Goal: Information Seeking & Learning: Understand process/instructions

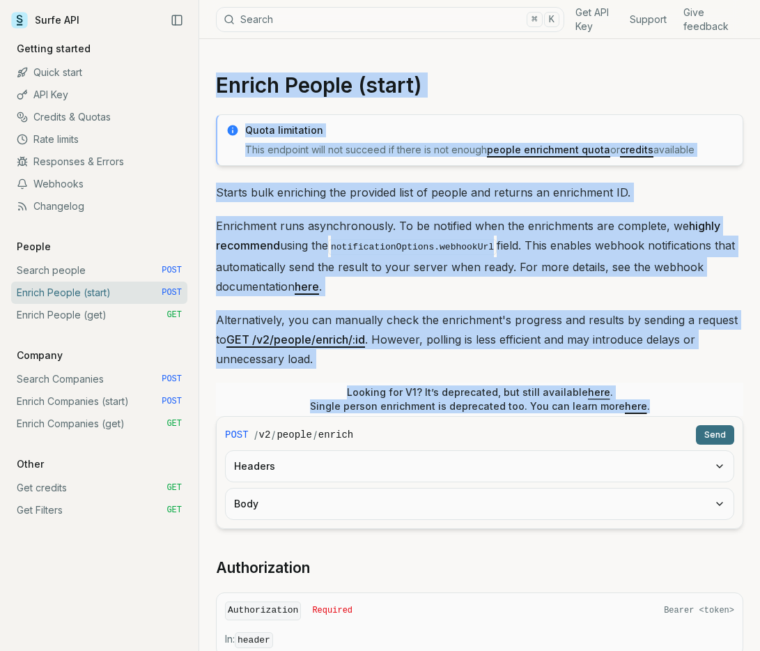
drag, startPoint x: 215, startPoint y: 86, endPoint x: 703, endPoint y: 404, distance: 582.8
copy article "Enrich People (start) Quota limitation This endpoint will not succeed if there …"
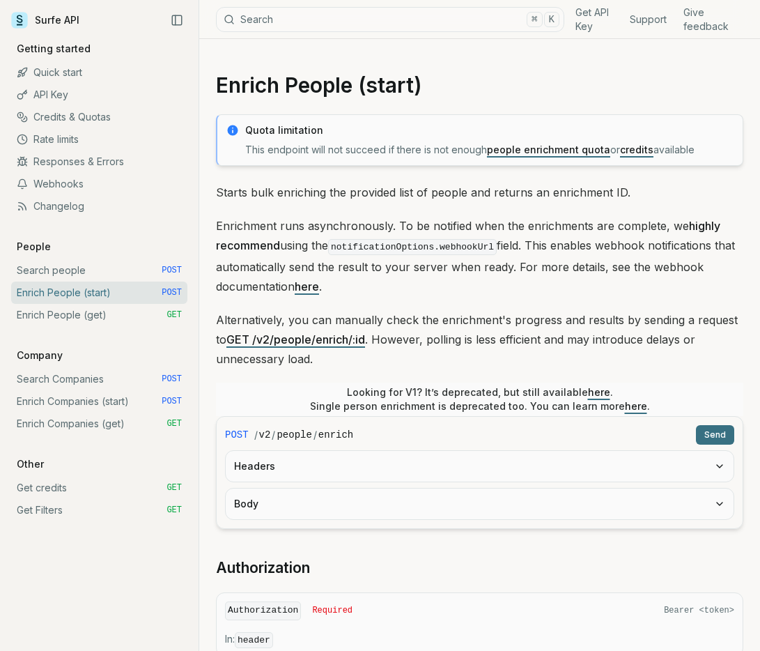
click at [421, 355] on p "Alternatively, you can manually check the enrichment's progress and results by …" at bounding box center [479, 339] width 527 height 59
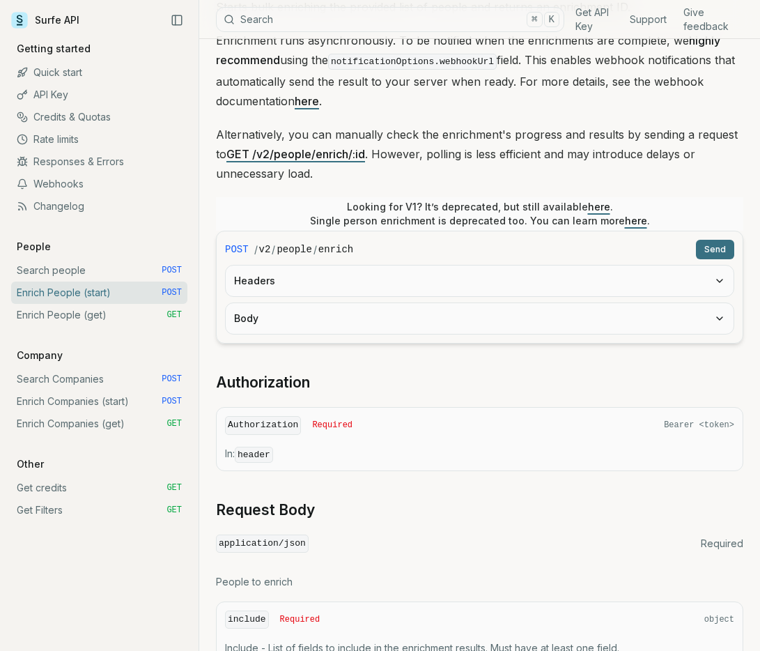
scroll to position [187, 0]
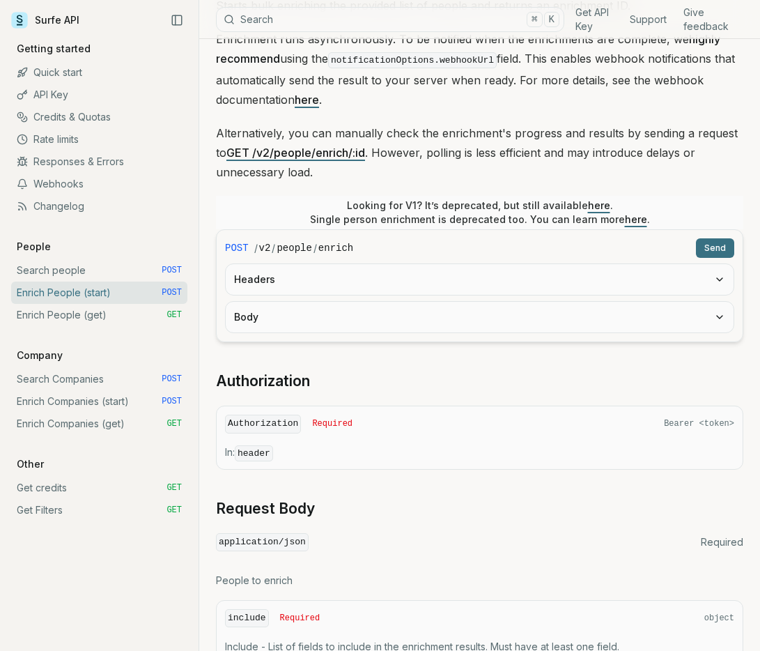
click at [397, 286] on button "Headers" at bounding box center [480, 279] width 508 height 31
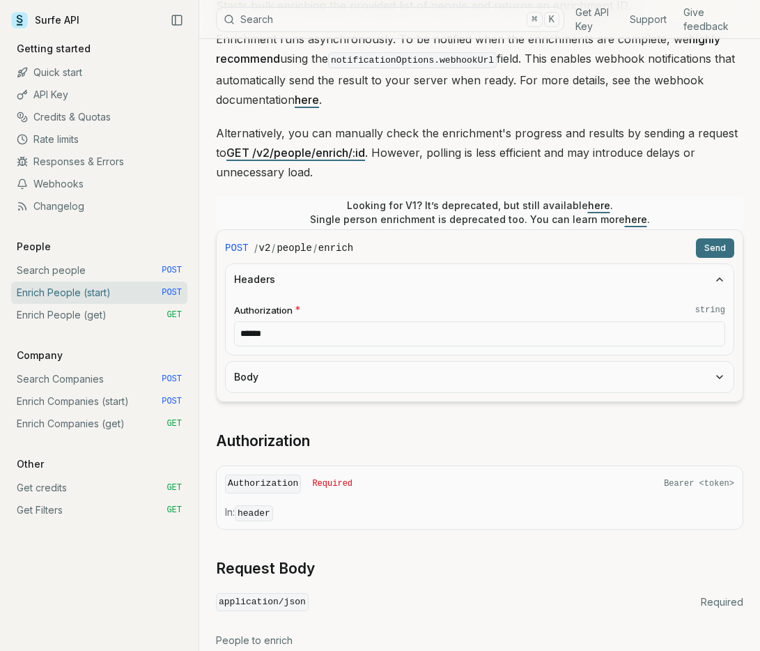
click at [399, 334] on input "******" at bounding box center [479, 333] width 491 height 25
click at [398, 275] on button "Headers" at bounding box center [480, 279] width 508 height 31
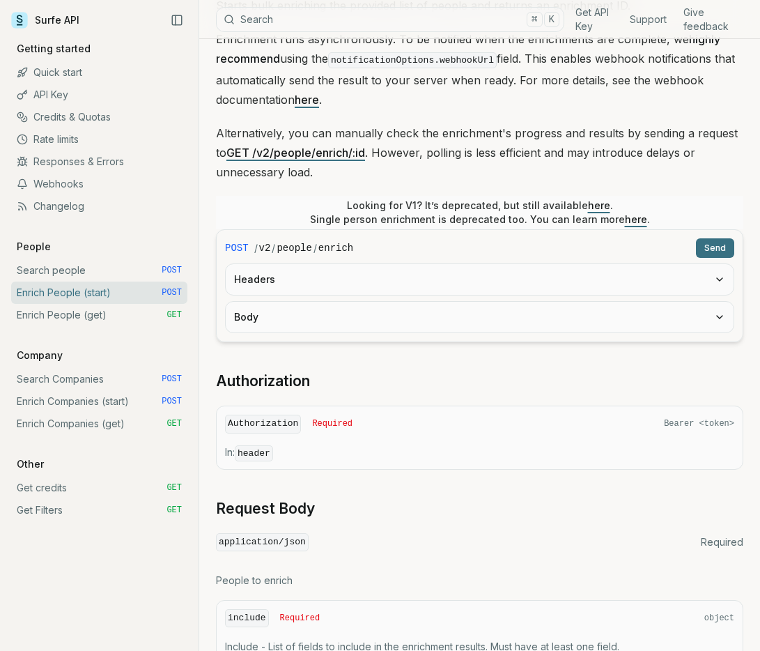
click at [399, 317] on button "Body" at bounding box center [480, 317] width 508 height 31
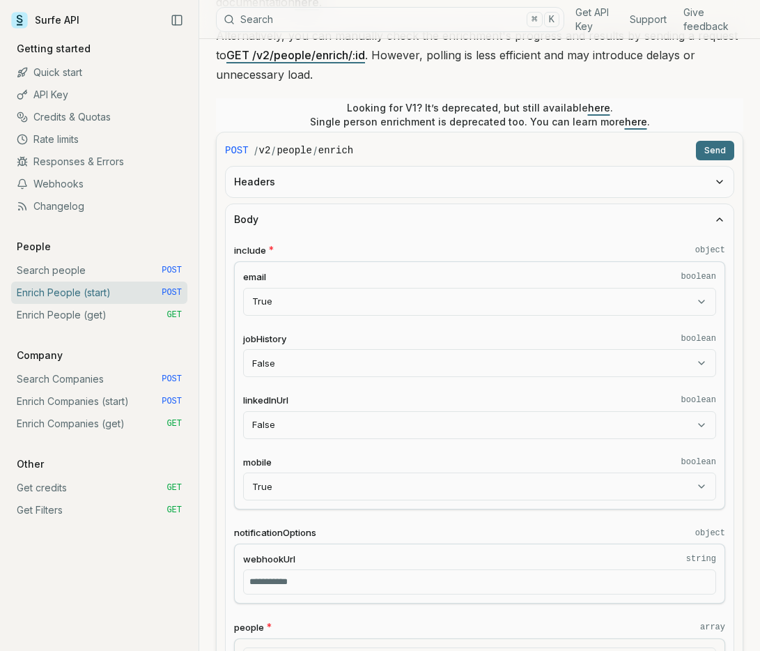
scroll to position [294, 0]
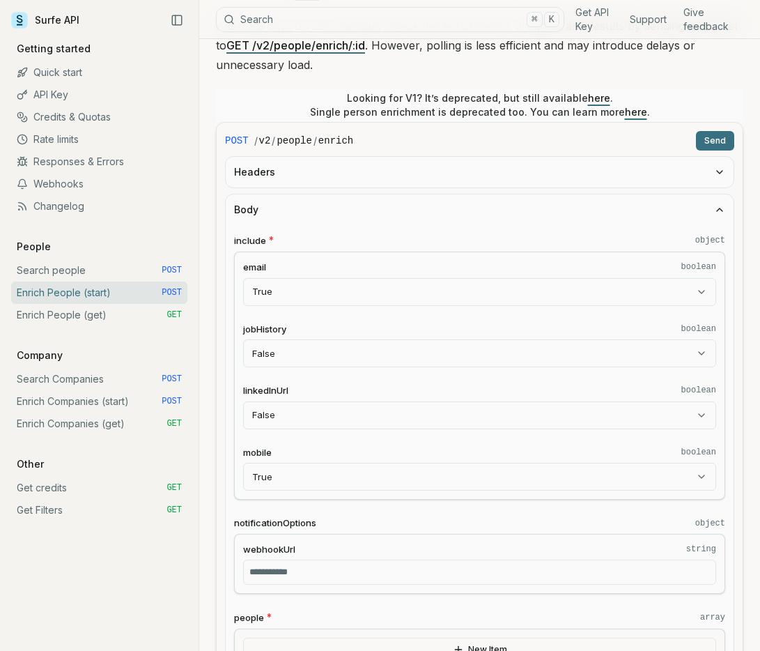
click at [394, 337] on fieldset "jobHistory boolean False **** ***** ****" at bounding box center [479, 344] width 473 height 45
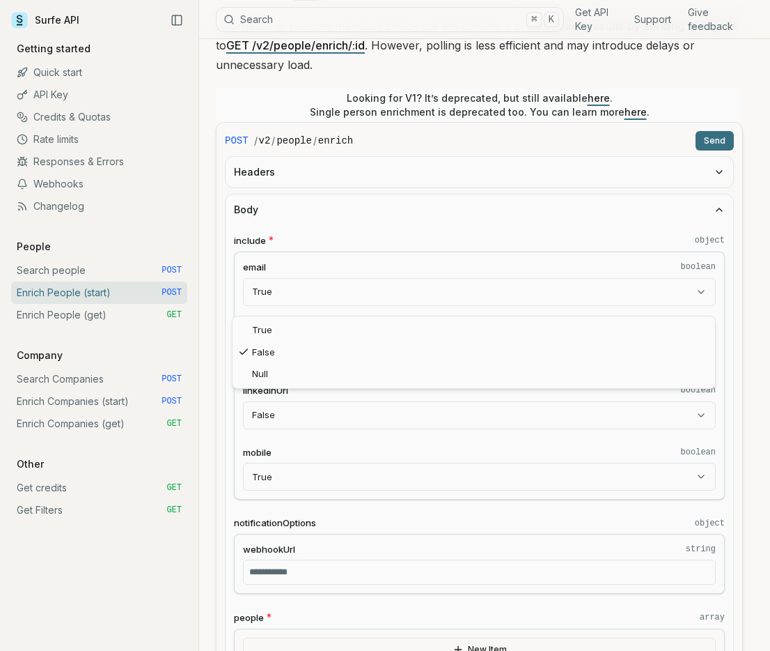
select select "****"
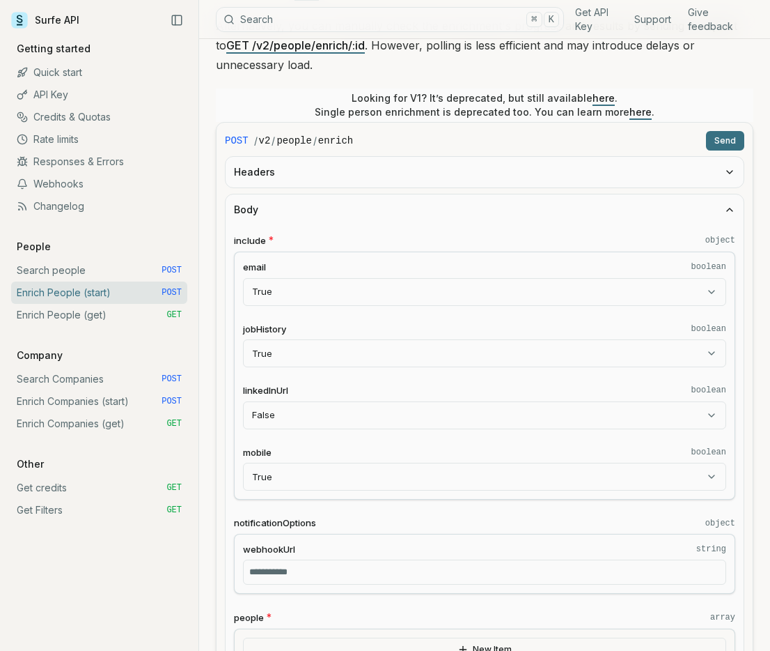
select select "****"
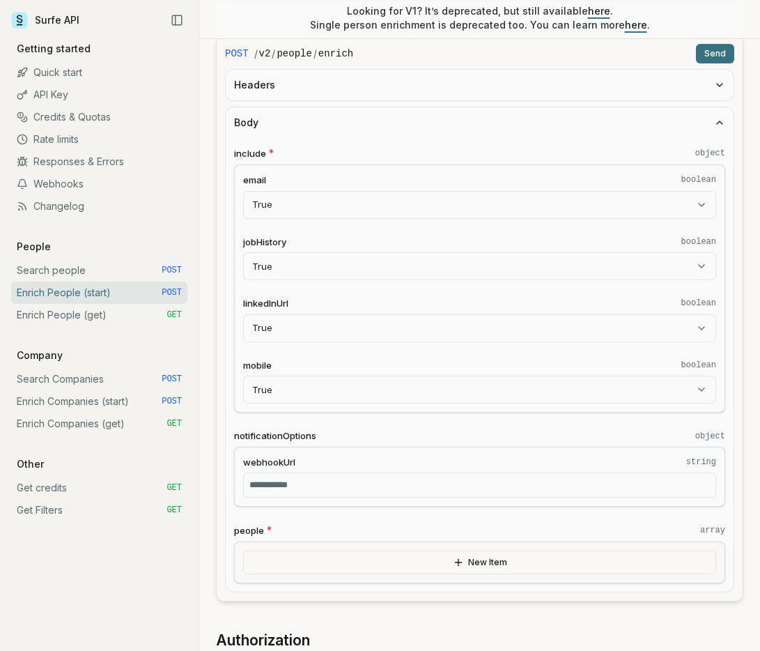
scroll to position [385, 0]
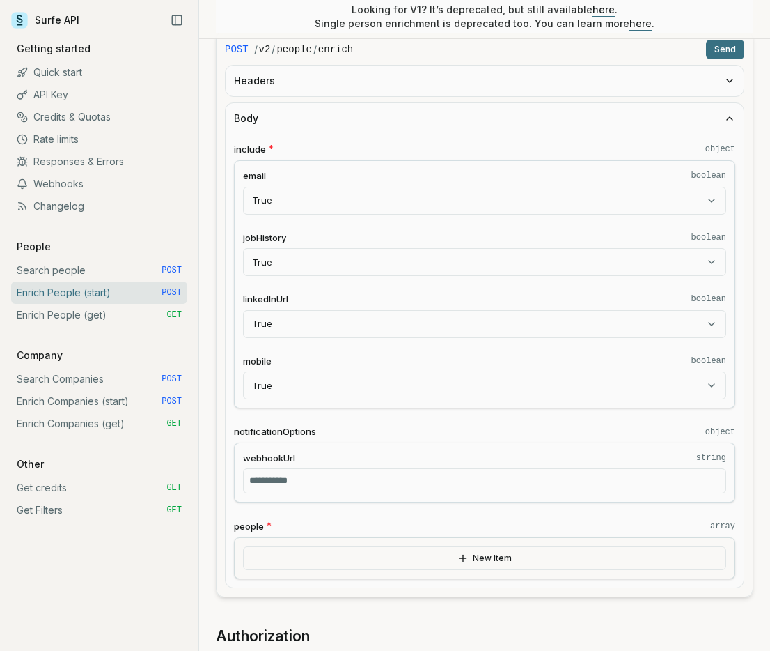
select select "*****"
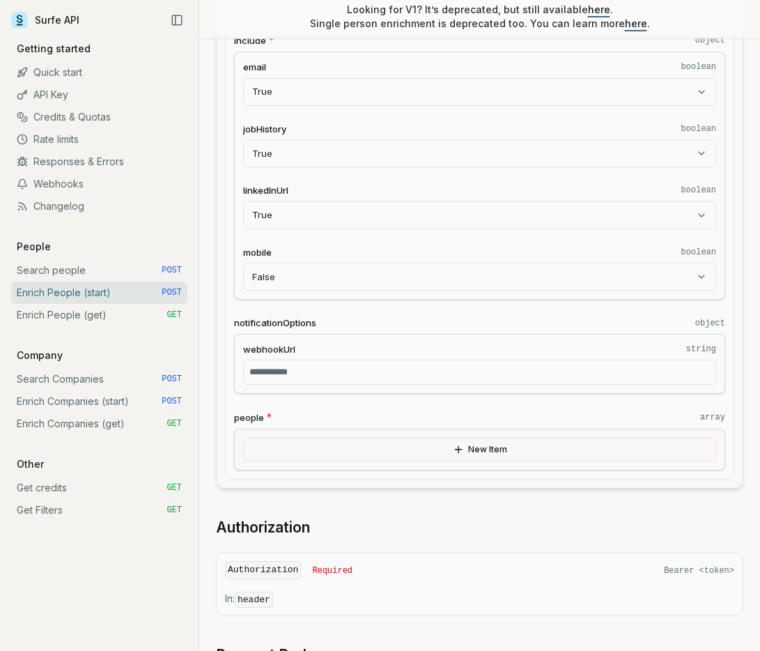
scroll to position [497, 0]
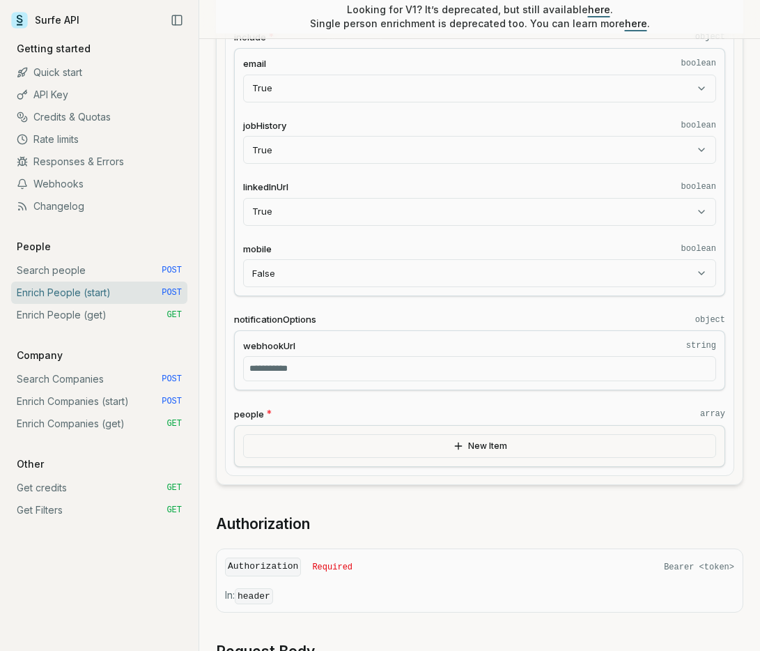
click at [369, 371] on input "webhookUrl string" at bounding box center [479, 368] width 473 height 25
click at [368, 401] on div "include * object email boolean True **** ***** **** jobHistory boolean True ***…" at bounding box center [479, 248] width 491 height 437
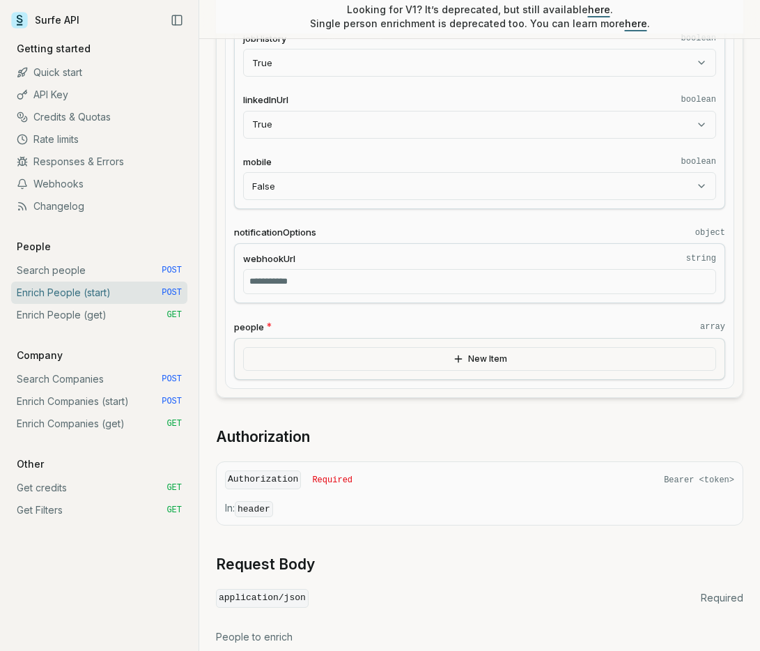
scroll to position [585, 0]
click at [363, 350] on button "New Item" at bounding box center [479, 358] width 473 height 24
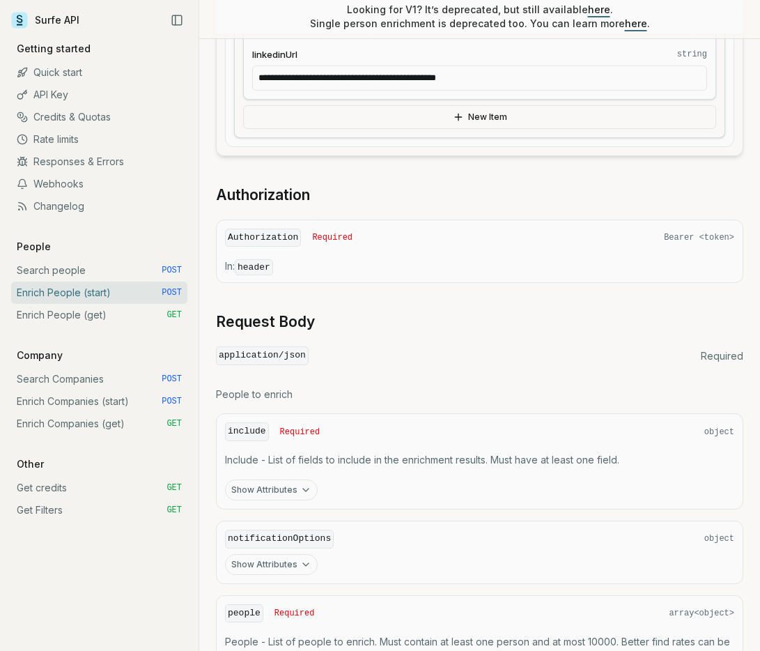
scroll to position [1212, 0]
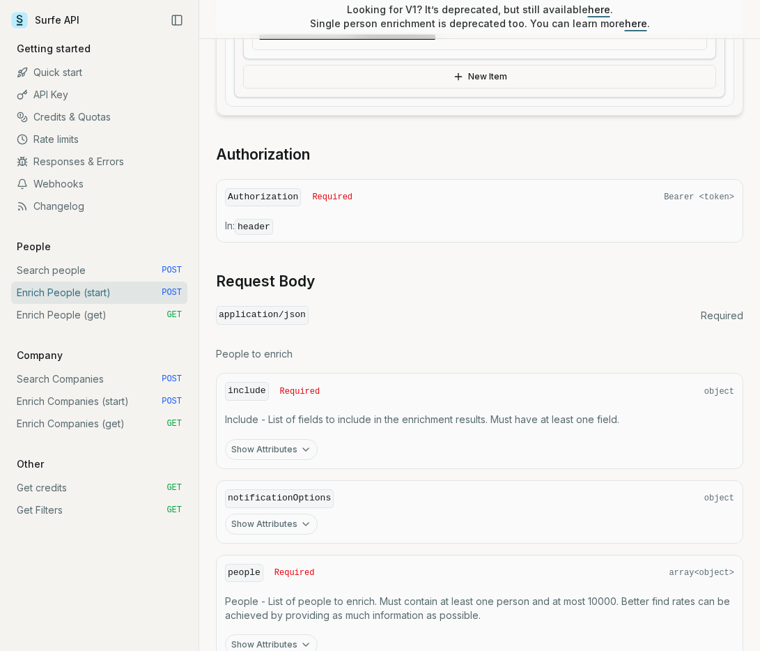
click at [320, 192] on span "Required" at bounding box center [332, 197] width 40 height 11
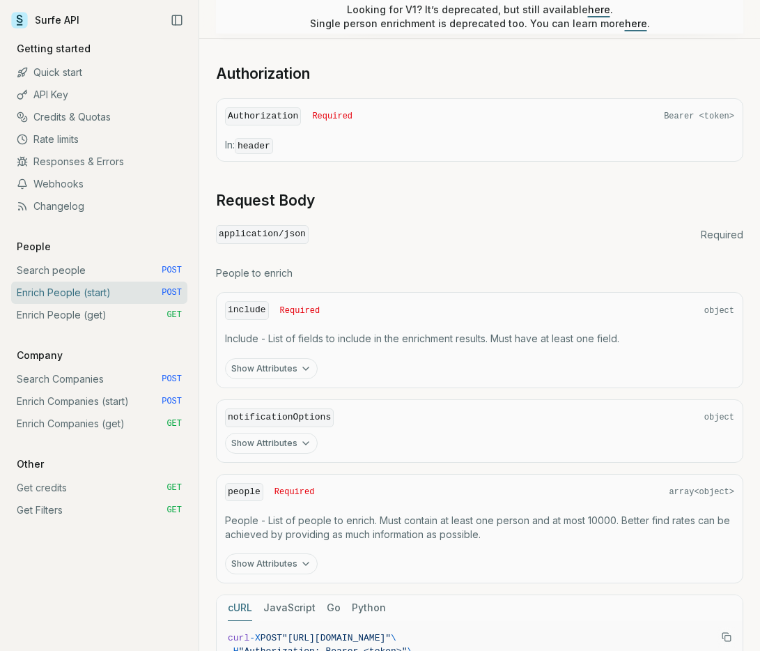
scroll to position [1328, 0]
click at [277, 366] on button "Show Attributes" at bounding box center [271, 367] width 93 height 21
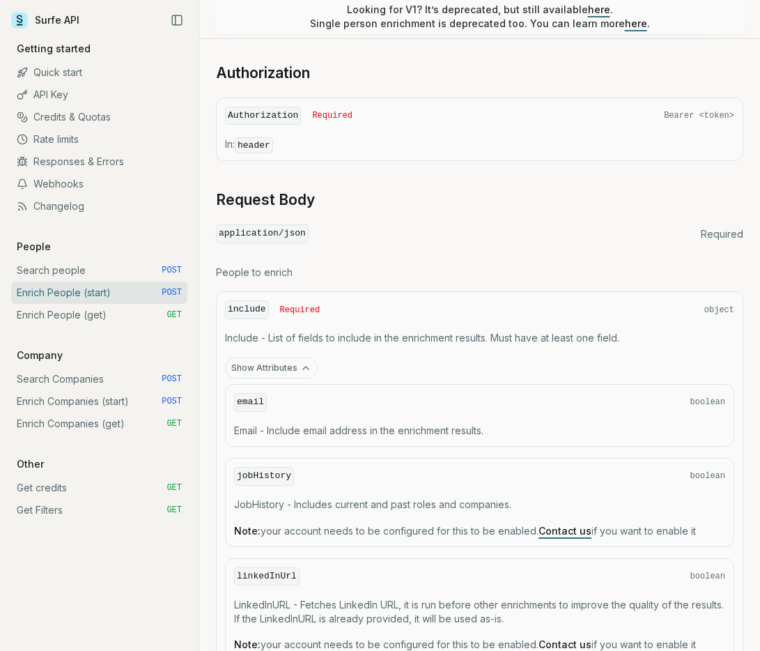
click at [277, 364] on button "Show Attributes" at bounding box center [271, 367] width 93 height 21
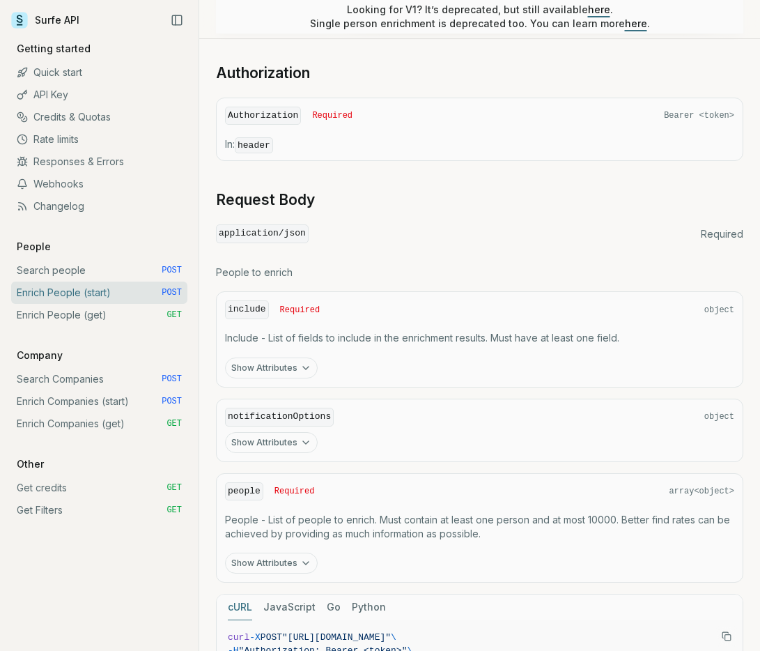
click at [277, 364] on button "Show Attributes" at bounding box center [271, 367] width 93 height 21
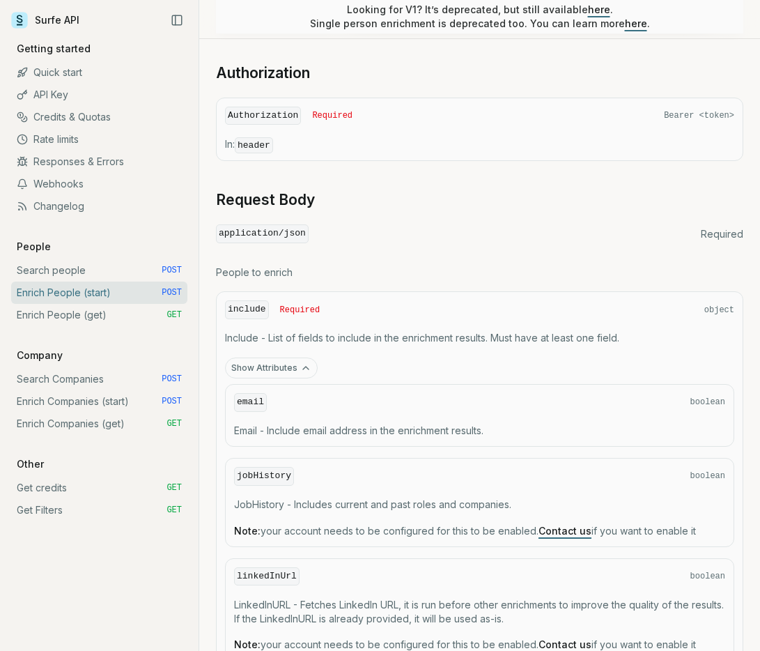
click at [257, 393] on code "email" at bounding box center [250, 402] width 33 height 19
click at [257, 397] on code "email" at bounding box center [250, 402] width 33 height 19
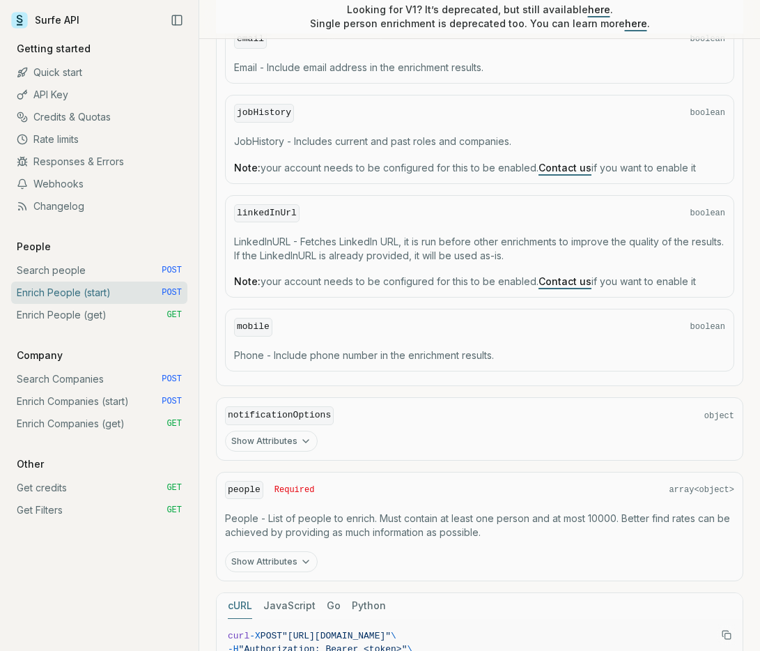
scroll to position [1692, 0]
click at [266, 435] on button "Show Attributes" at bounding box center [271, 439] width 93 height 21
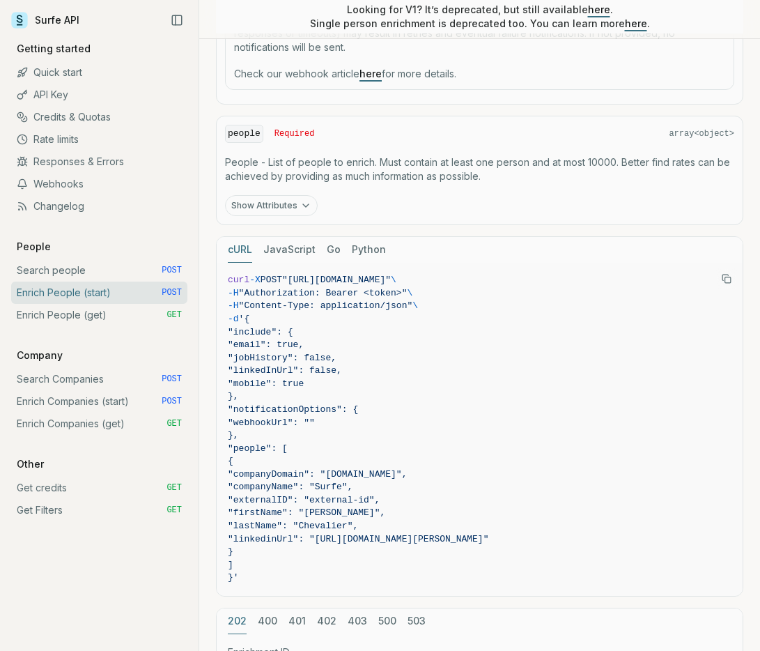
scroll to position [2216, 0]
click at [293, 249] on button "JavaScript" at bounding box center [289, 249] width 52 height 26
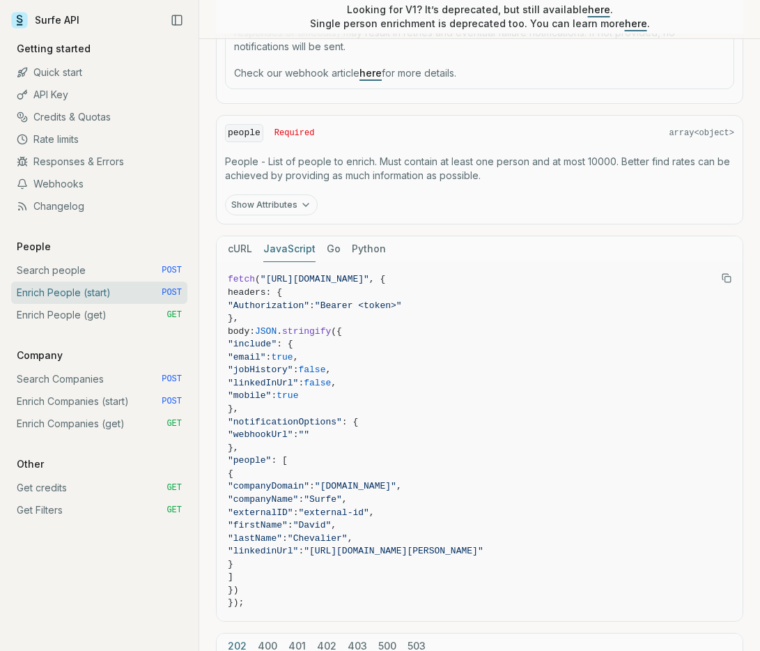
click at [344, 247] on div "cURL JavaScript Go Python" at bounding box center [480, 249] width 526 height 26
click at [356, 247] on button "Python" at bounding box center [369, 249] width 34 height 26
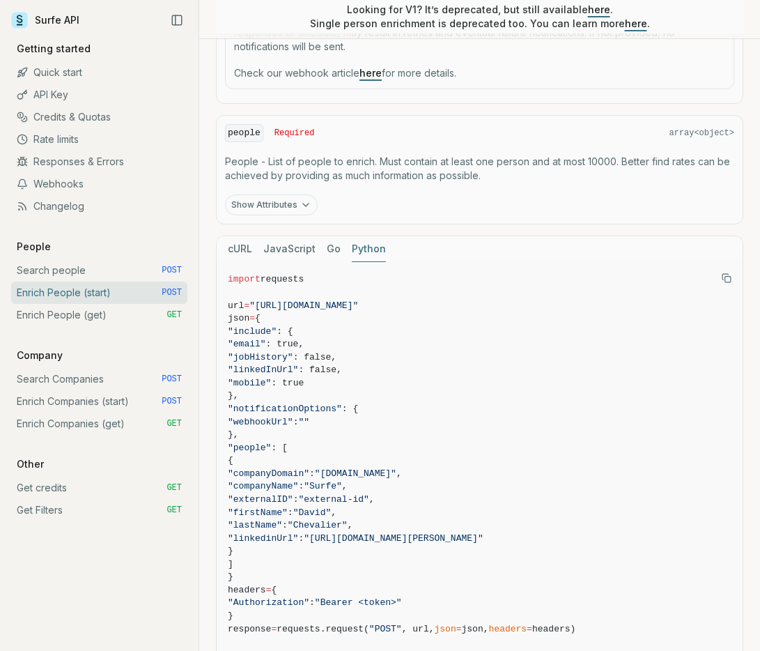
click at [327, 245] on button "Go" at bounding box center [334, 249] width 14 height 26
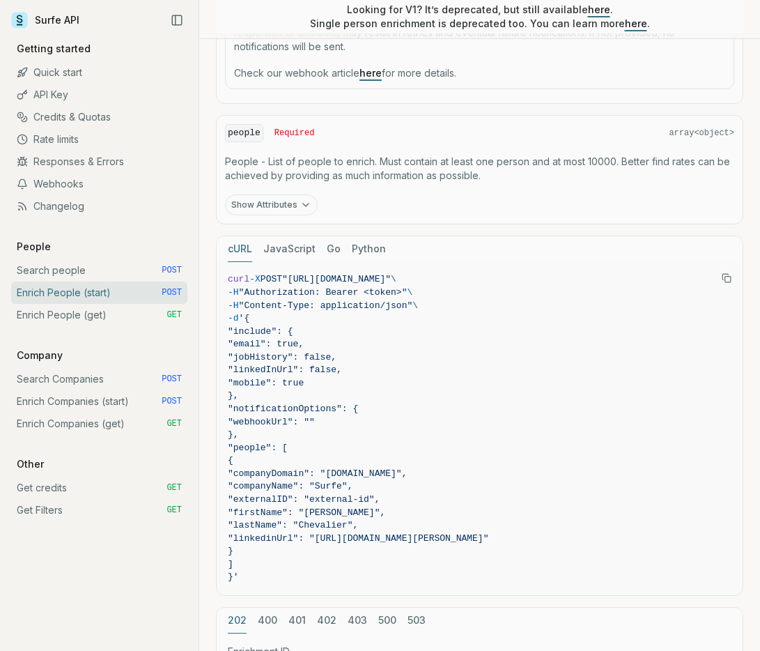
click at [233, 247] on button "cURL" at bounding box center [240, 249] width 24 height 26
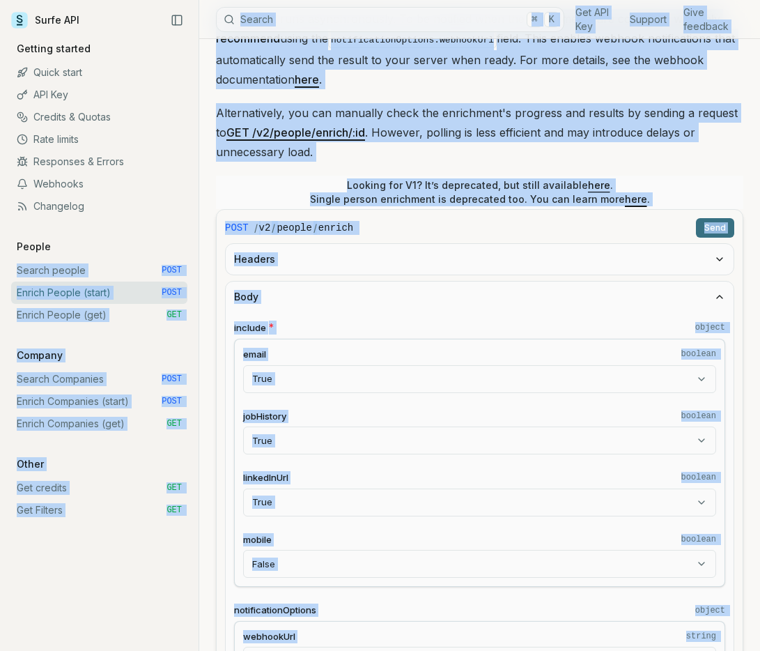
scroll to position [0, 0]
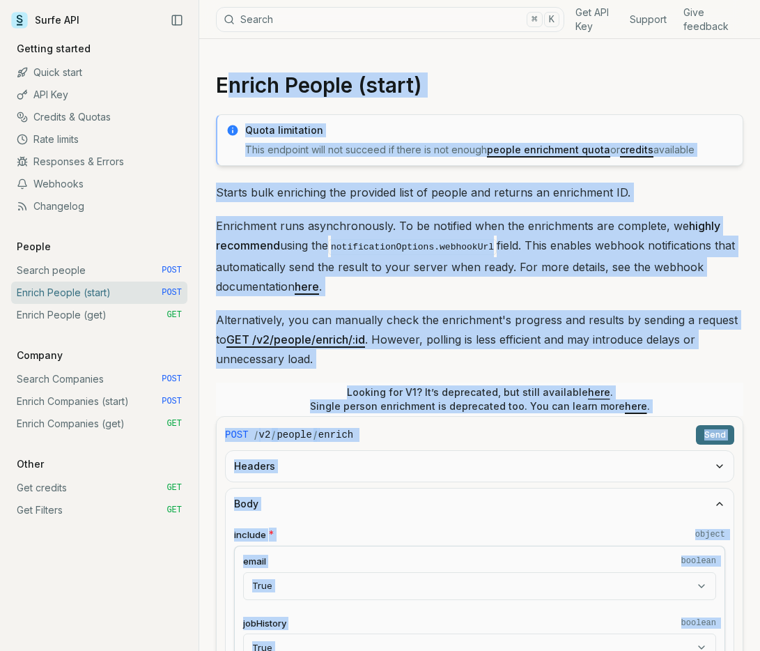
drag, startPoint x: 338, startPoint y: 549, endPoint x: 224, endPoint y: 75, distance: 487.2
copy article "lorem Ipsumd (sitam) Conse adipiscing Elit seddoeiu temp inc utlabor et dolor m…"
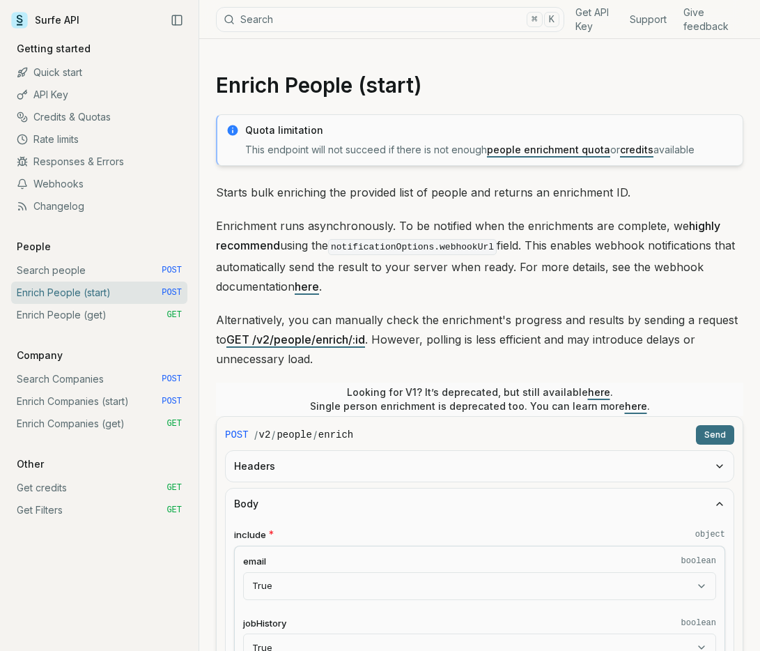
click at [389, 366] on p "Alternatively, you can manually check the enrichment's progress and results by …" at bounding box center [479, 339] width 527 height 59
click at [639, 150] on link "credits" at bounding box center [636, 149] width 33 height 12
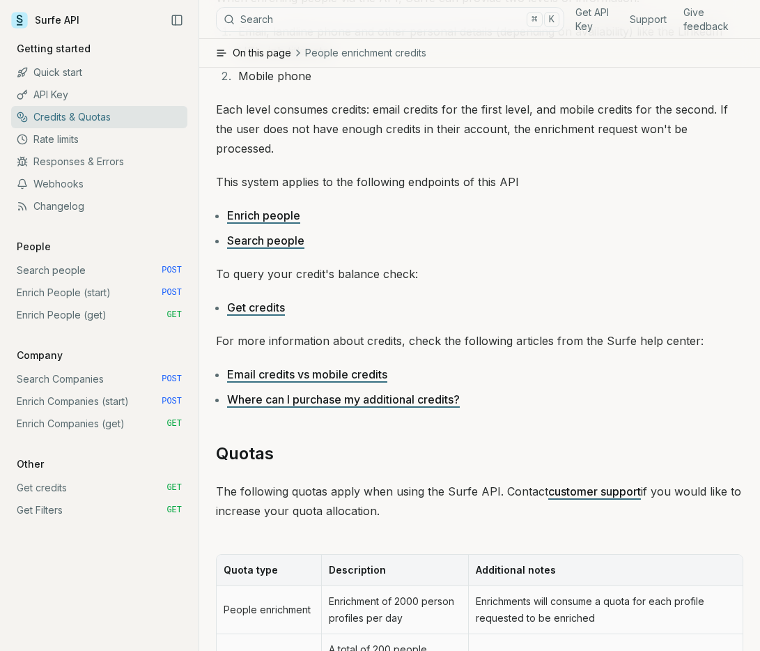
scroll to position [272, 0]
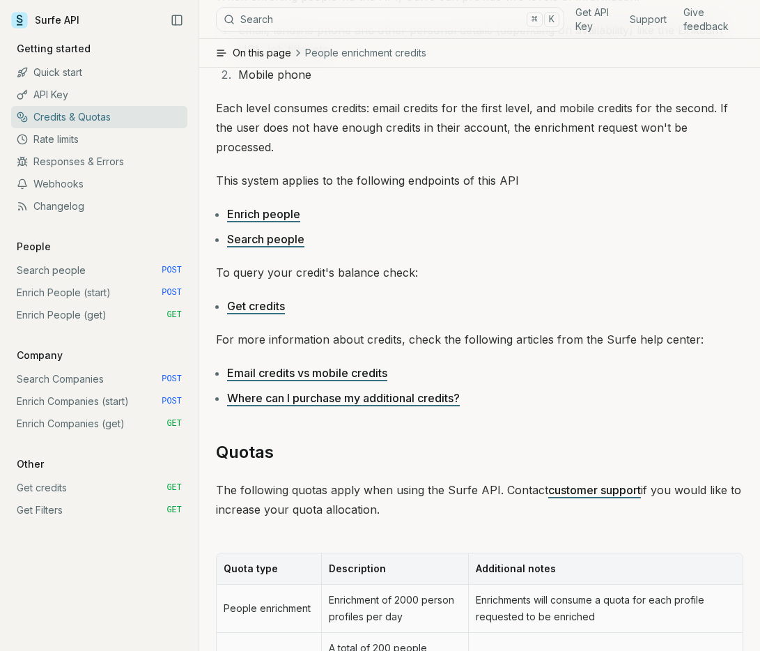
click at [263, 299] on link "Get credits" at bounding box center [256, 306] width 58 height 14
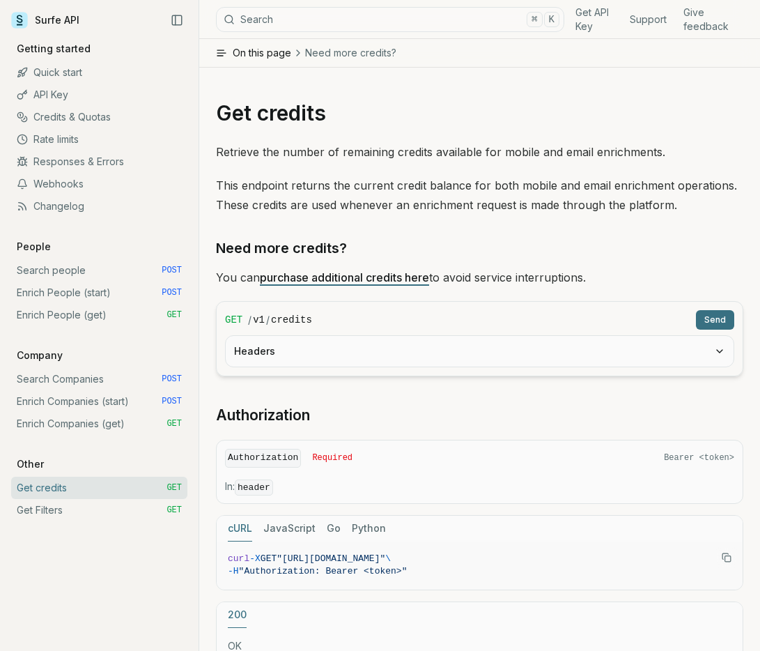
click at [734, 319] on form "GET / v1 / credits Send Headers" at bounding box center [479, 338] width 527 height 75
click at [724, 319] on button "Send" at bounding box center [715, 320] width 38 height 20
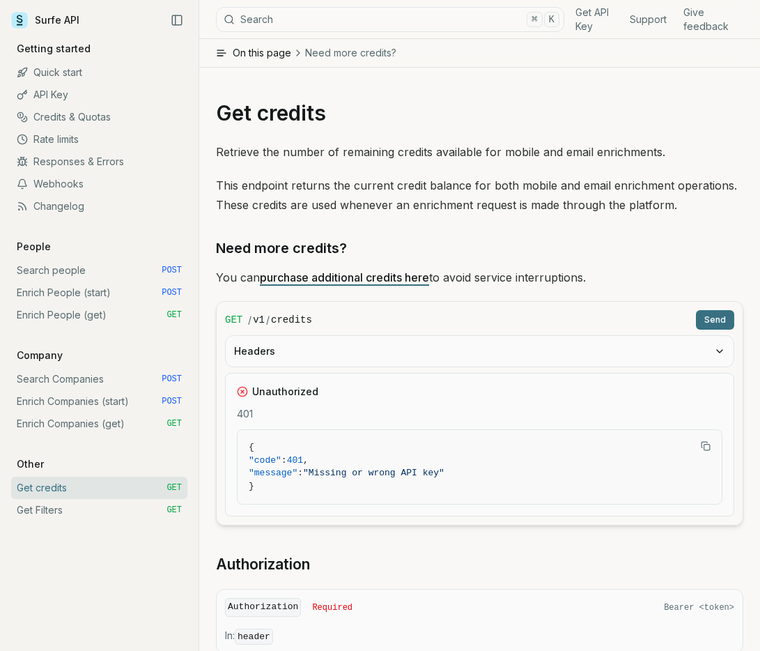
click at [504, 363] on button "Headers" at bounding box center [480, 351] width 508 height 31
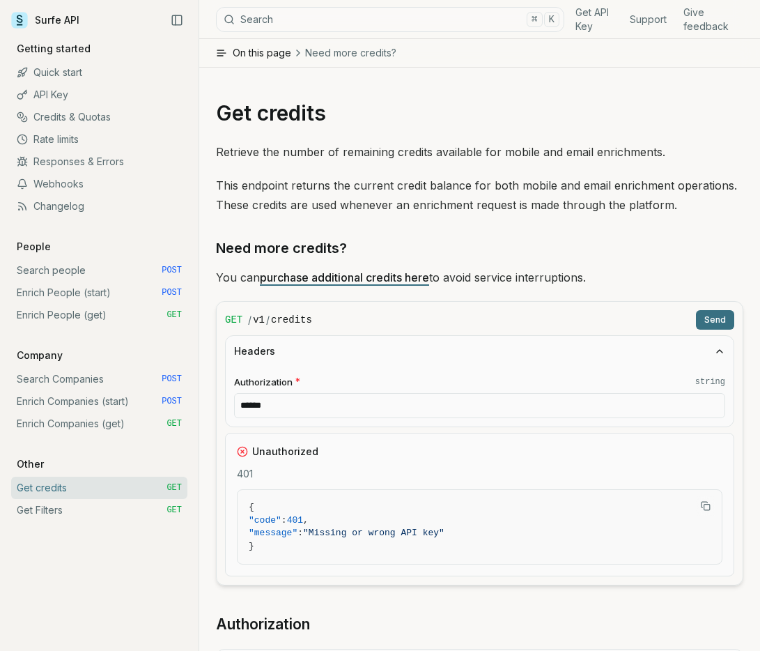
click at [503, 412] on input "******" at bounding box center [479, 405] width 491 height 25
click at [497, 365] on button "Headers" at bounding box center [480, 351] width 508 height 31
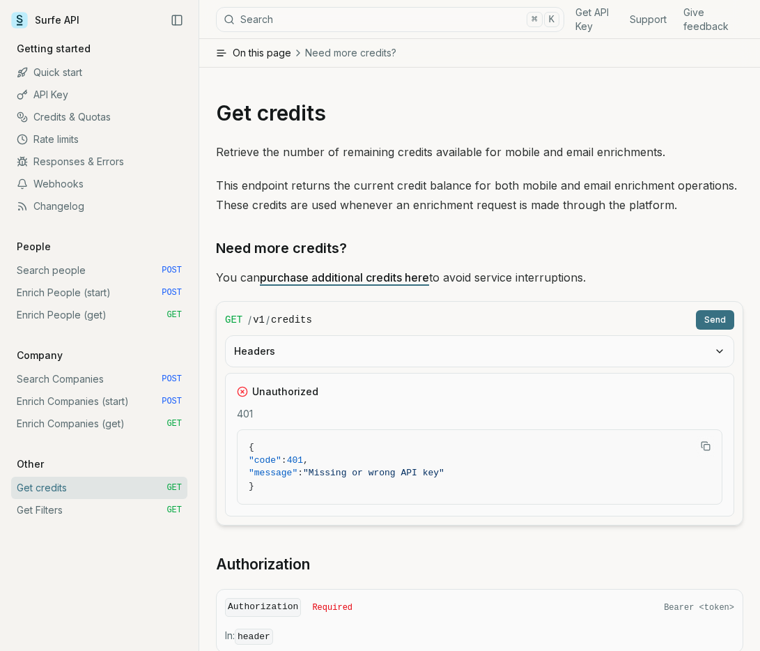
click at [417, 278] on link "purchase additional credits here" at bounding box center [344, 277] width 169 height 14
click at [467, 315] on div "/ v1 / credits" at bounding box center [469, 320] width 442 height 14
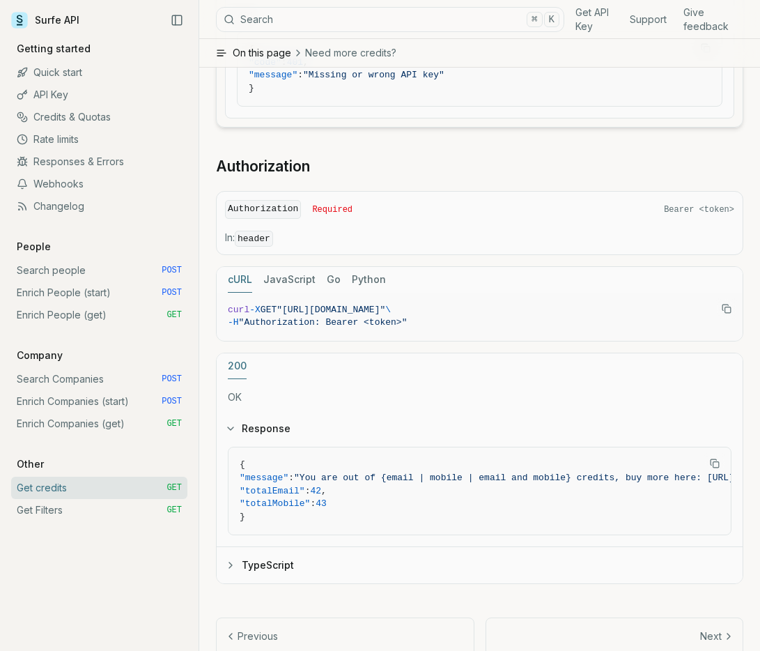
scroll to position [439, 0]
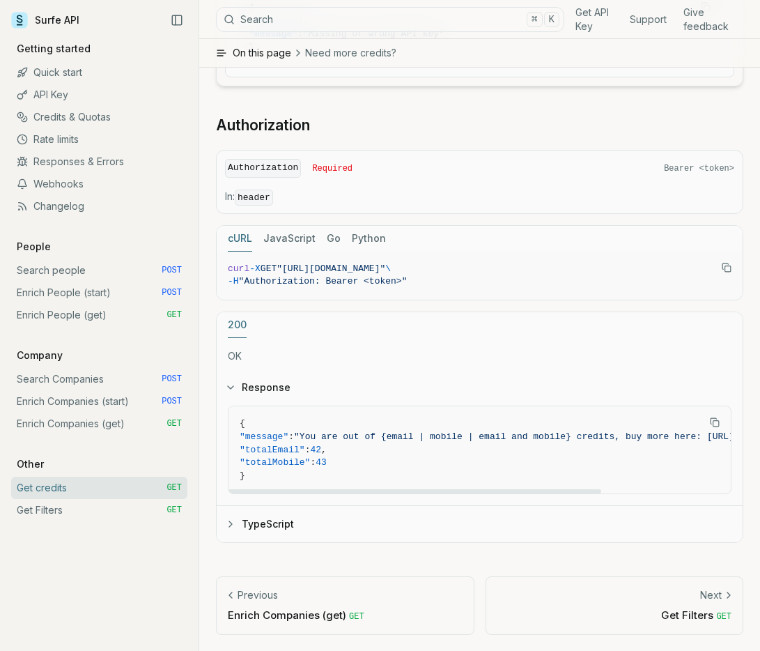
click at [309, 521] on button "TypeScript" at bounding box center [480, 524] width 526 height 36
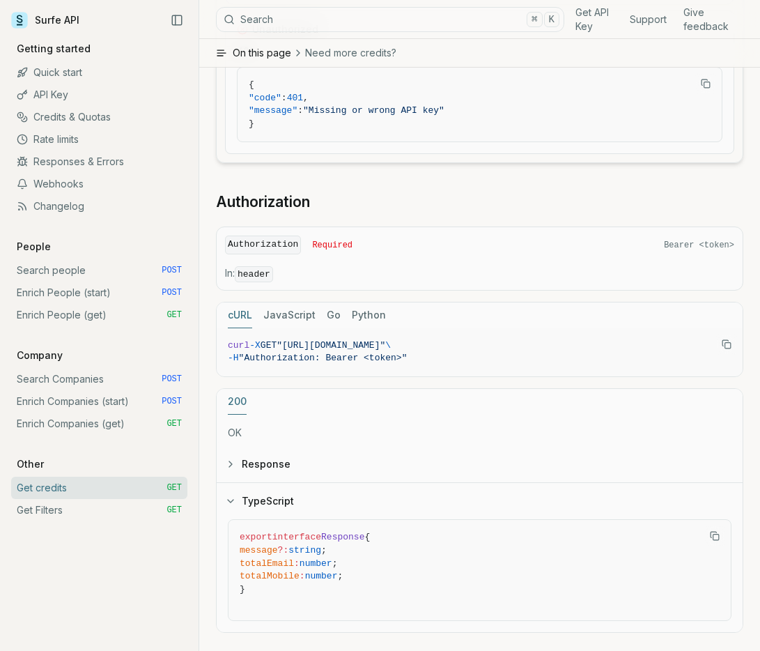
scroll to position [0, 0]
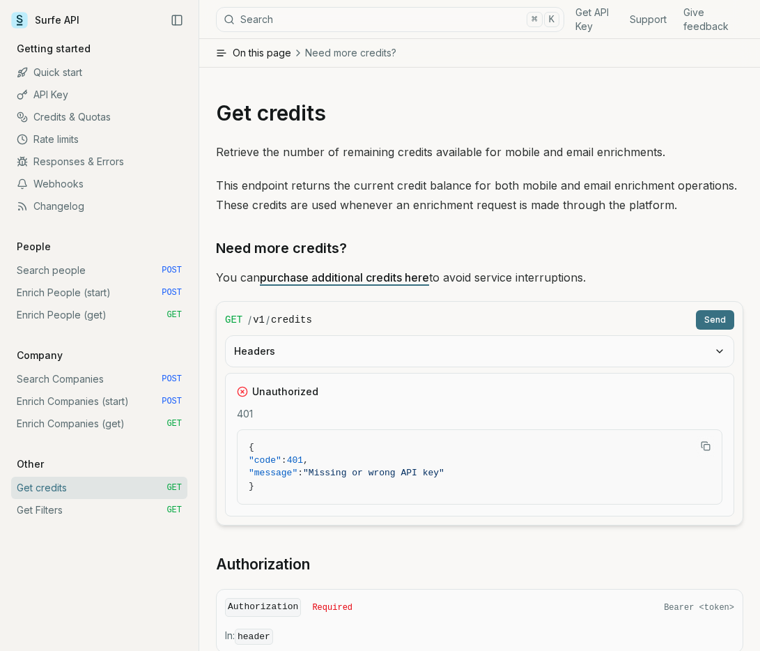
click at [73, 76] on link "Quick start" at bounding box center [99, 72] width 176 height 22
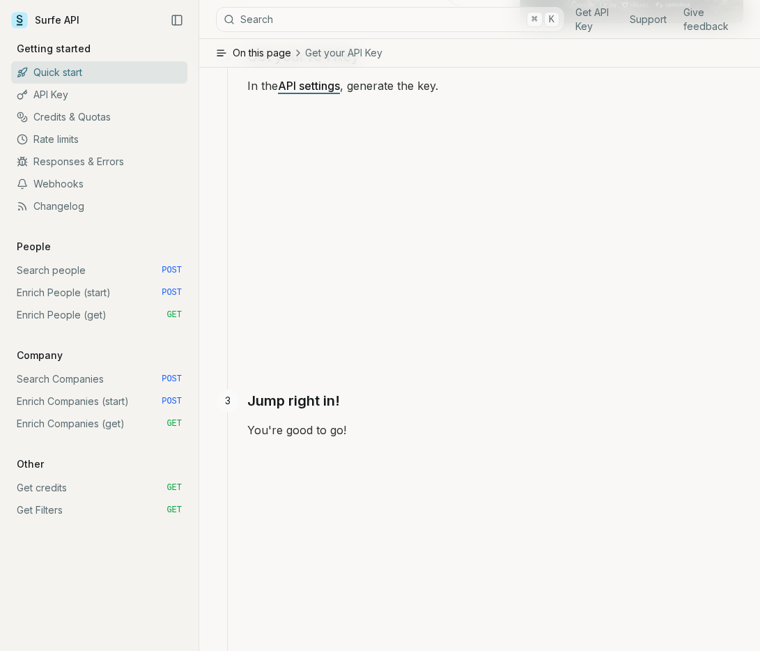
scroll to position [514, 0]
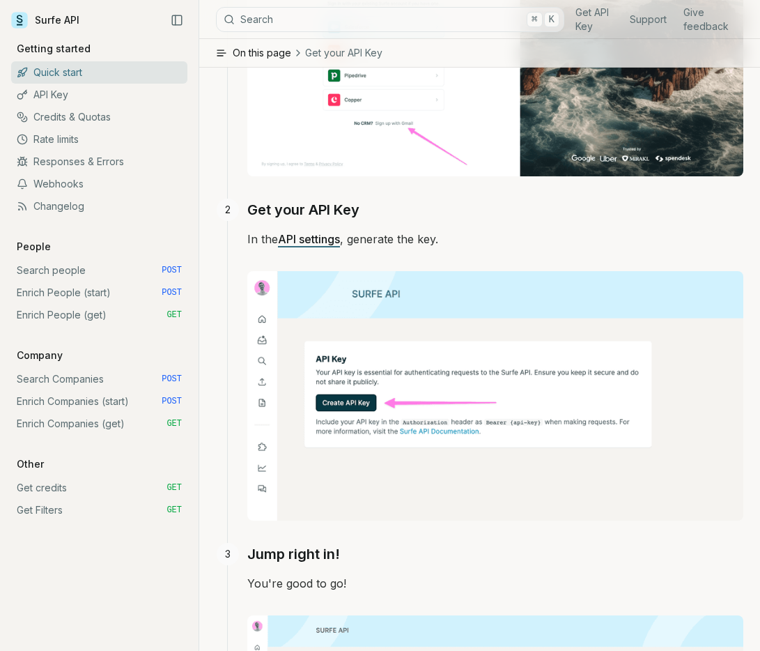
click at [54, 47] on p "Getting started" at bounding box center [53, 49] width 85 height 14
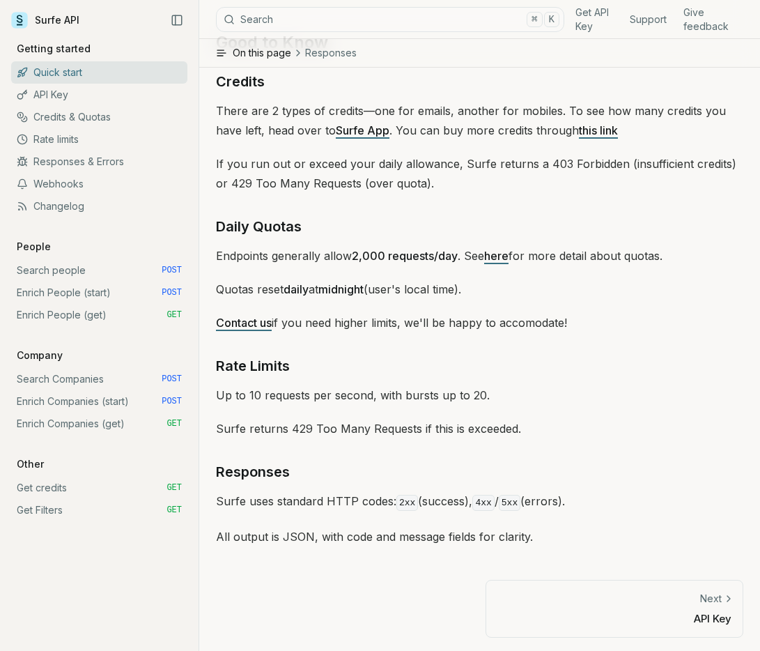
scroll to position [2002, 0]
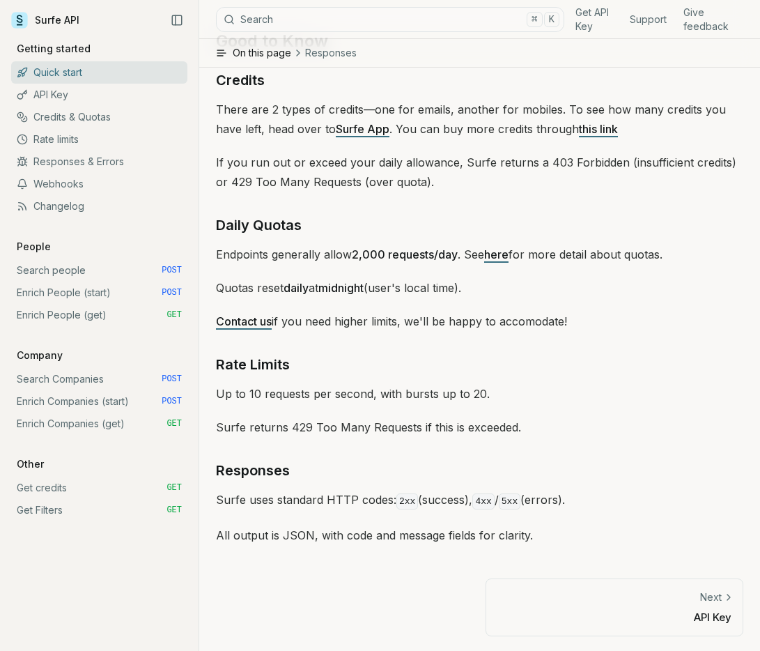
click at [666, 612] on p "API Key" at bounding box center [614, 616] width 235 height 15
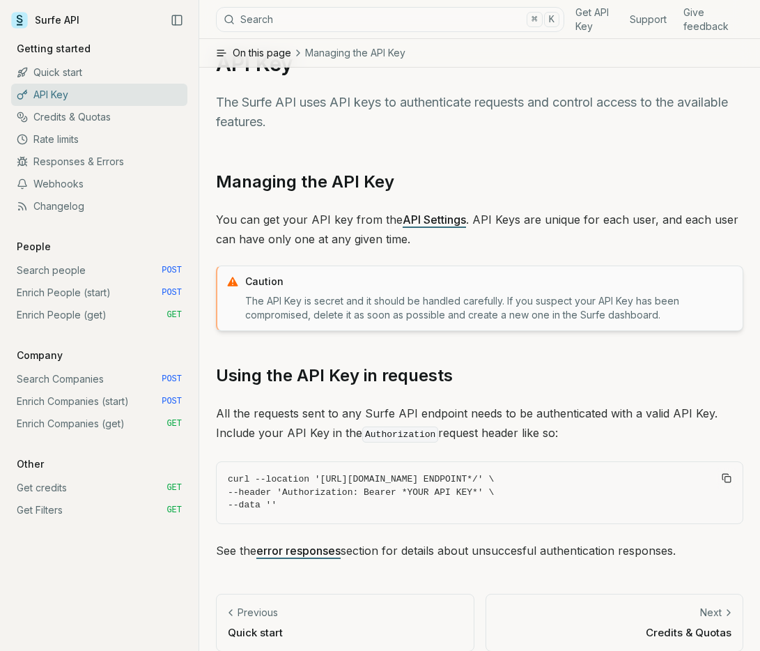
scroll to position [66, 0]
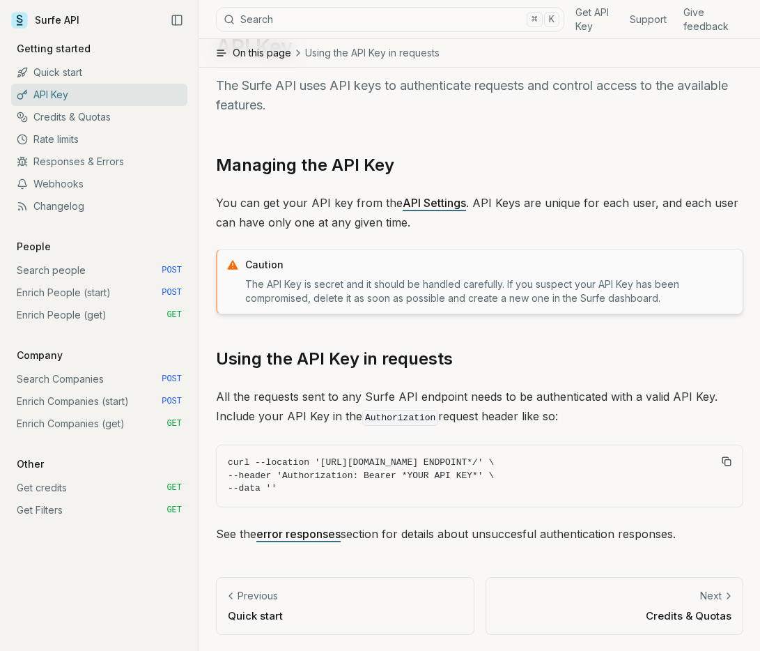
click at [657, 639] on div "Previous Quick start Next Credits & Quotas" at bounding box center [479, 614] width 527 height 75
click at [691, 614] on p "Credits & Quotas" at bounding box center [614, 615] width 235 height 15
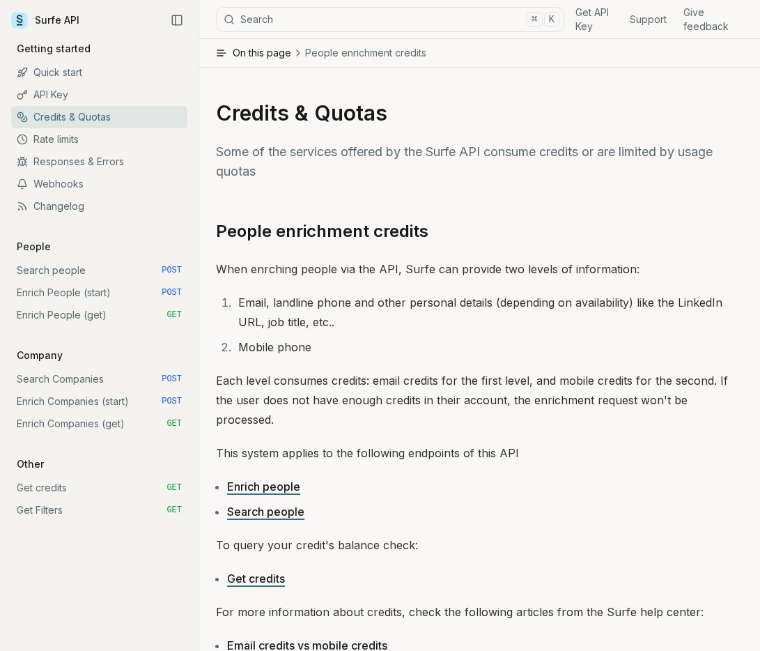
scroll to position [590, 0]
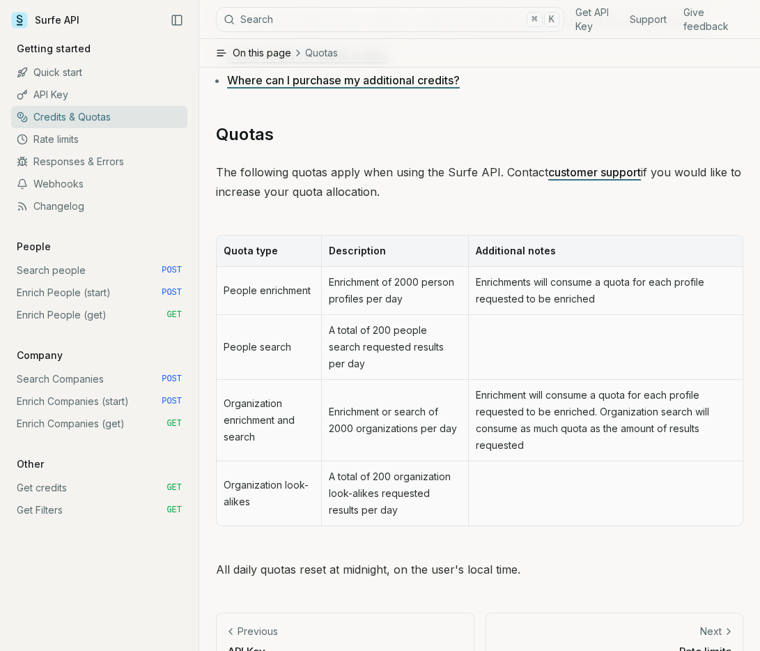
click at [692, 644] on p "Rate limits" at bounding box center [614, 651] width 235 height 15
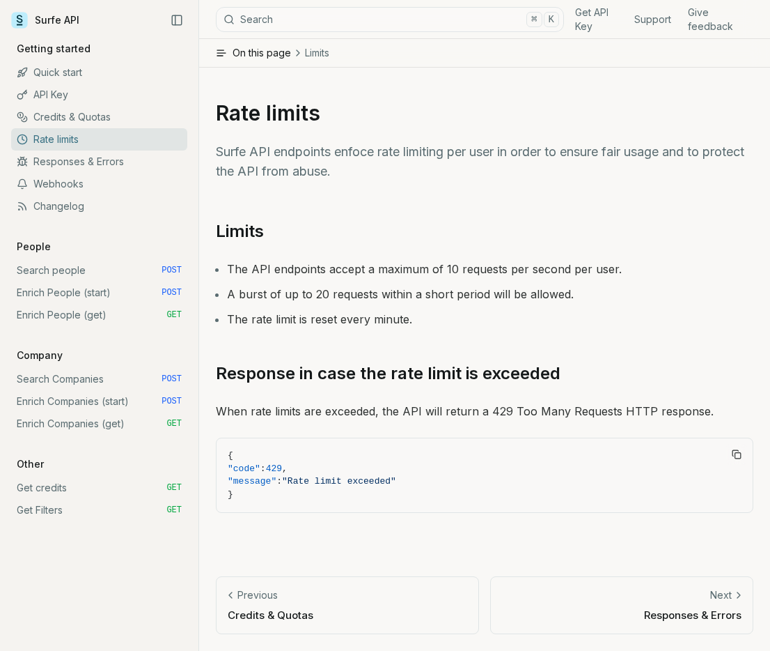
click at [692, 615] on p "Responses & Errors" at bounding box center [622, 614] width 240 height 15
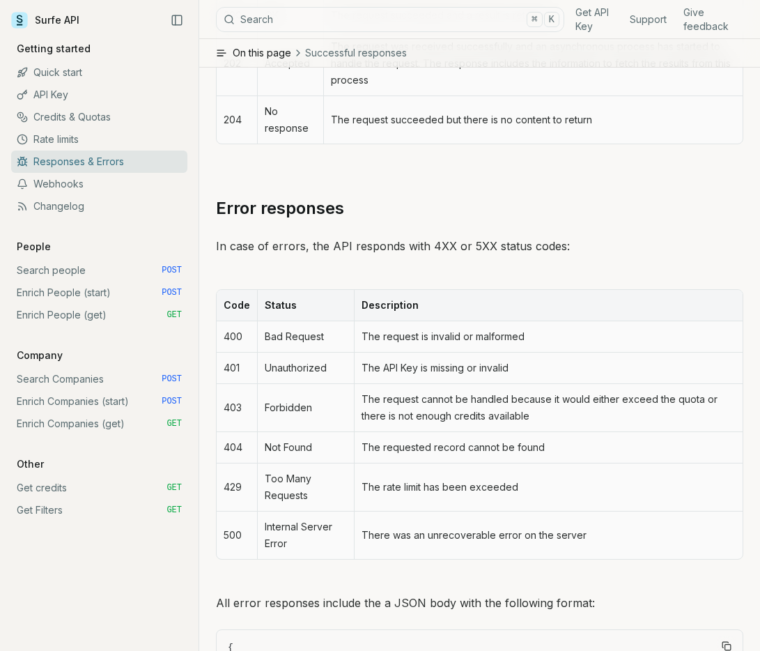
scroll to position [595, 0]
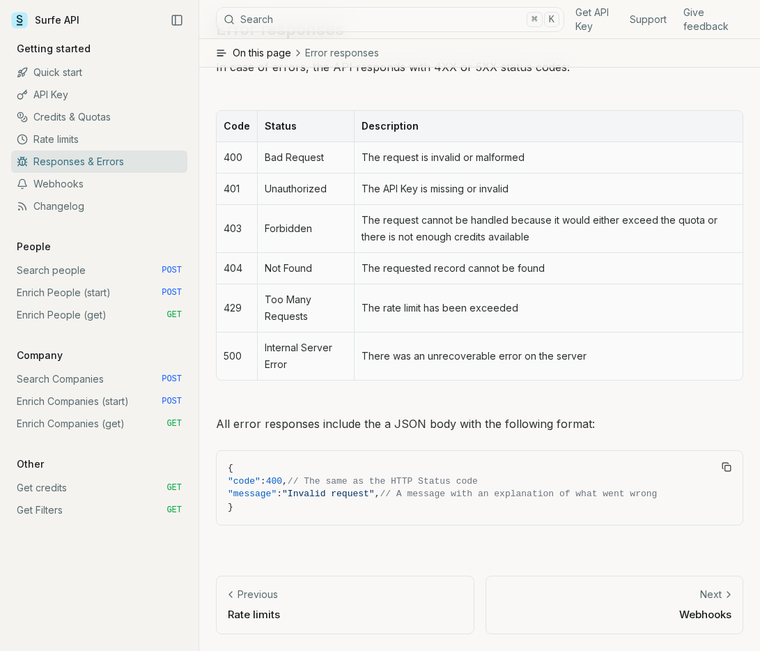
click at [692, 615] on p "Webhooks" at bounding box center [614, 614] width 235 height 15
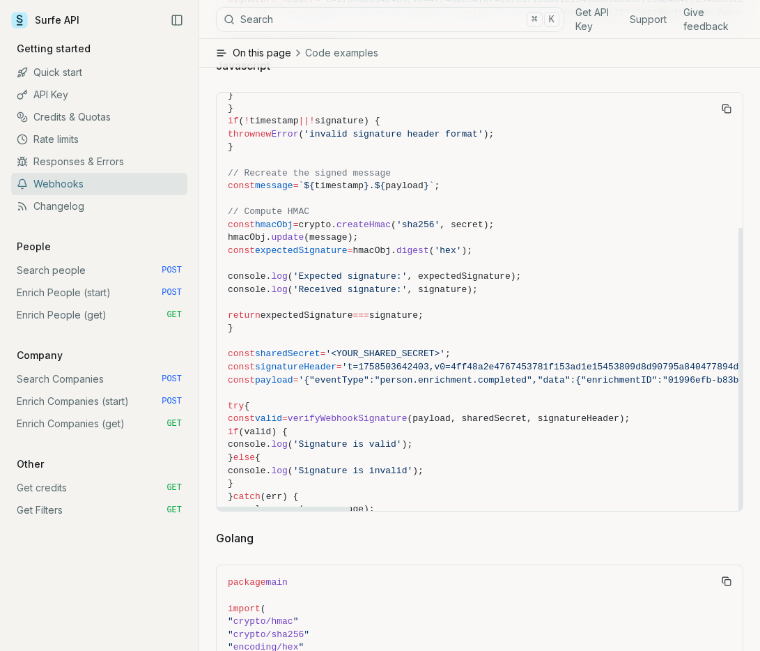
scroll to position [199, 0]
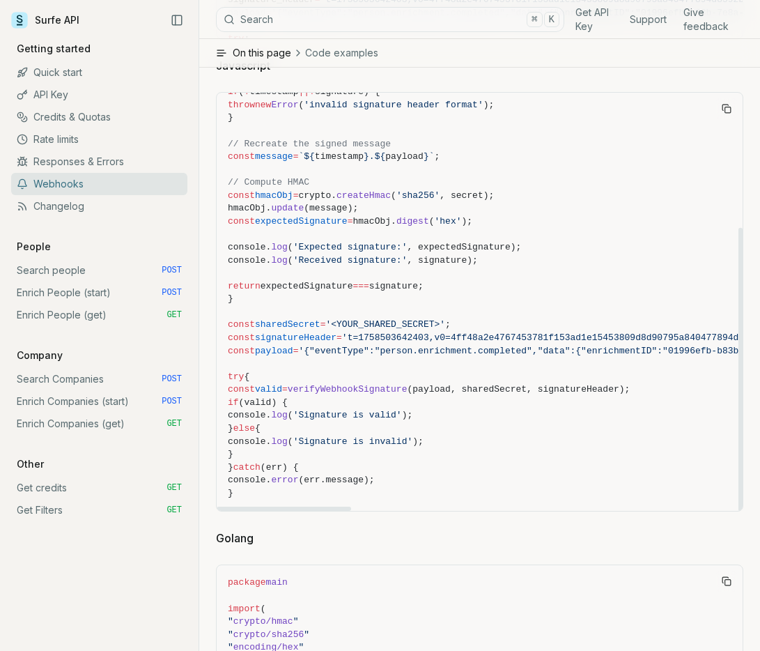
click at [68, 267] on link "Search people POST" at bounding box center [99, 270] width 176 height 22
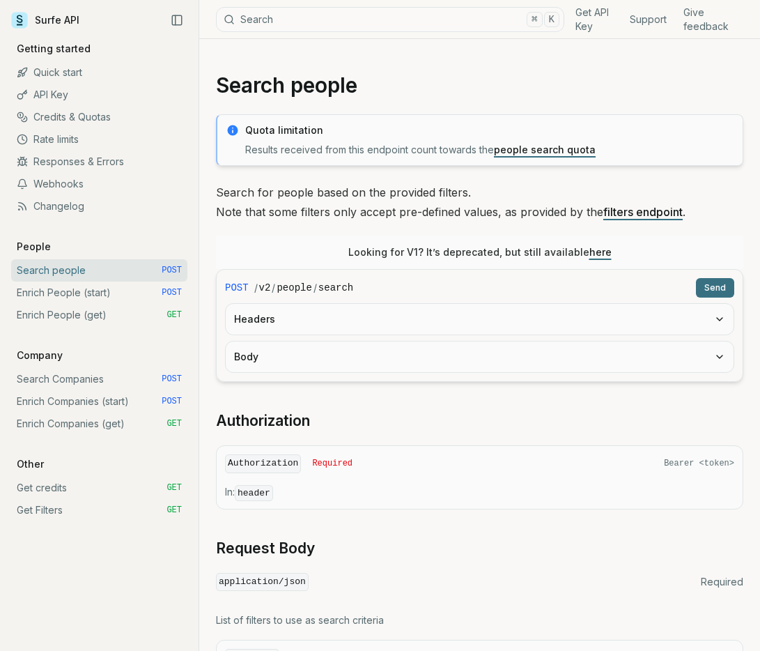
click at [72, 291] on link "Enrich People (start) POST" at bounding box center [99, 292] width 176 height 22
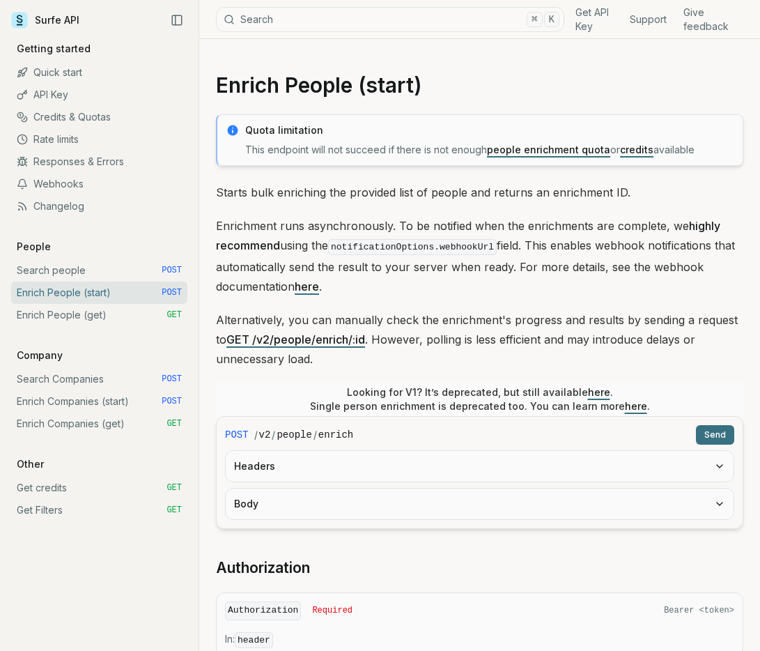
click at [77, 319] on link "Enrich People (get) GET" at bounding box center [99, 315] width 176 height 22
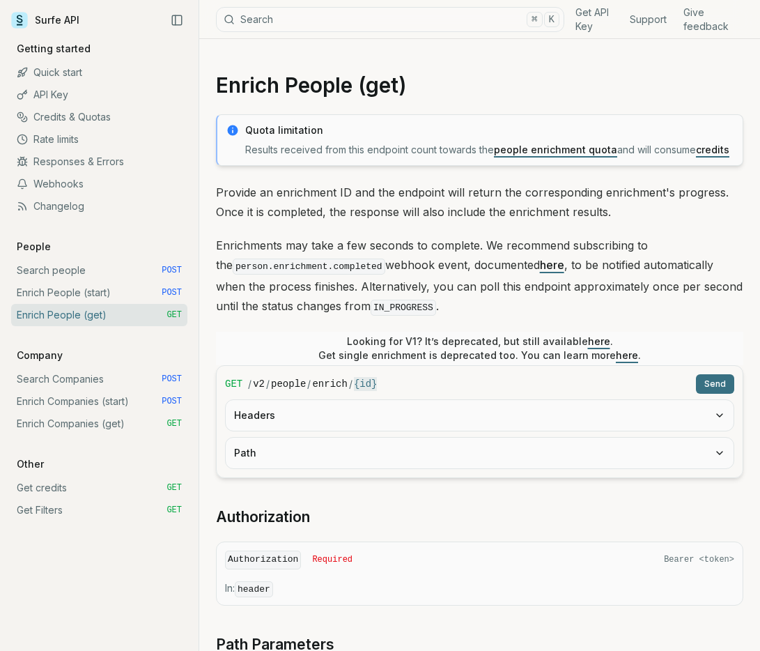
click at [82, 286] on link "Enrich People (start) POST" at bounding box center [99, 292] width 176 height 22
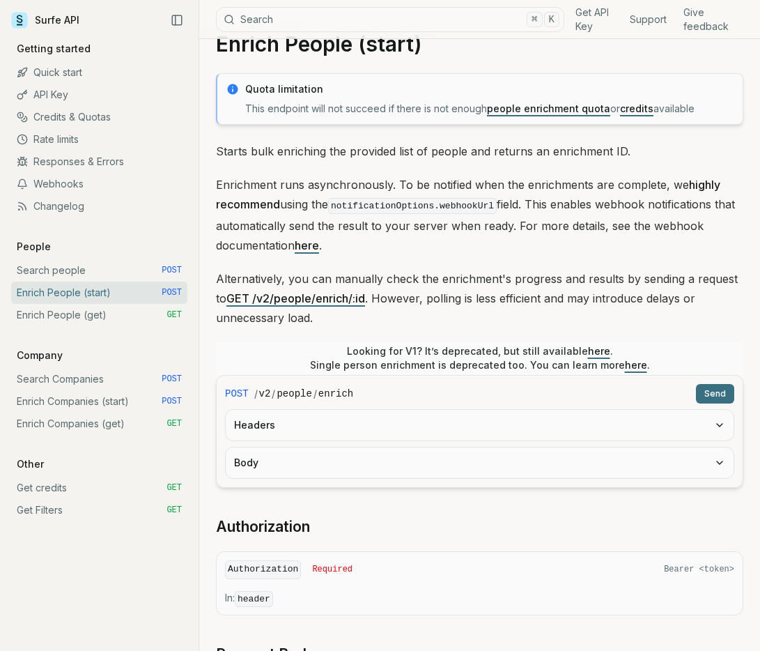
scroll to position [45, 0]
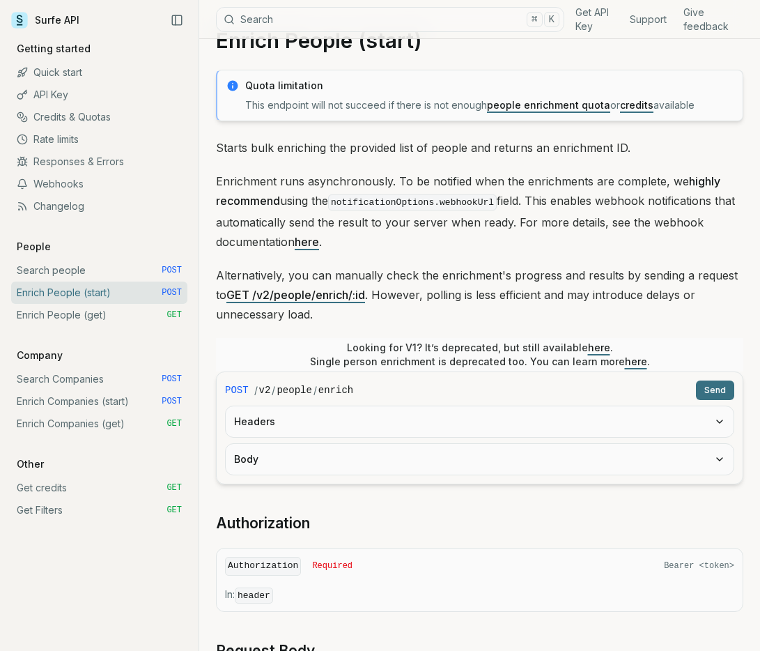
click at [336, 426] on button "Headers" at bounding box center [480, 421] width 508 height 31
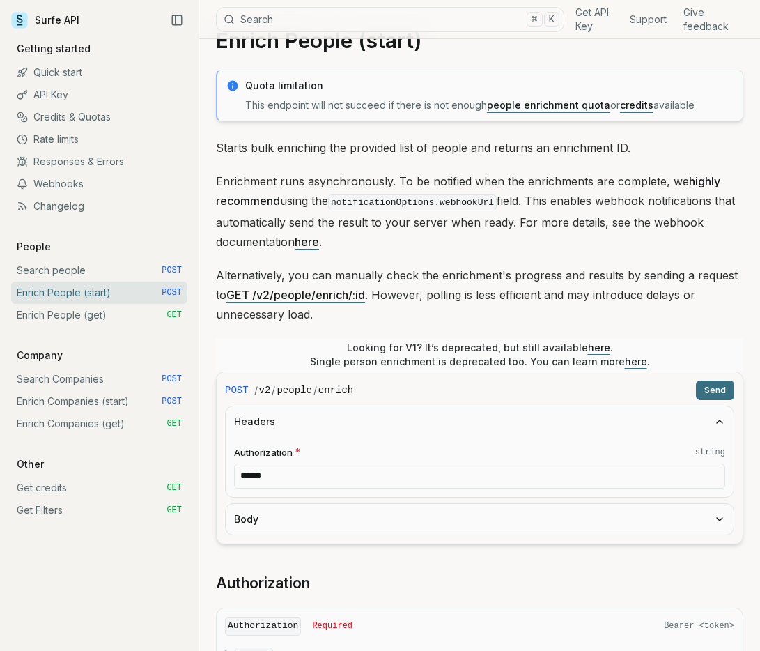
click at [336, 485] on input "******" at bounding box center [479, 475] width 491 height 25
click at [336, 478] on input "******" at bounding box center [479, 475] width 491 height 25
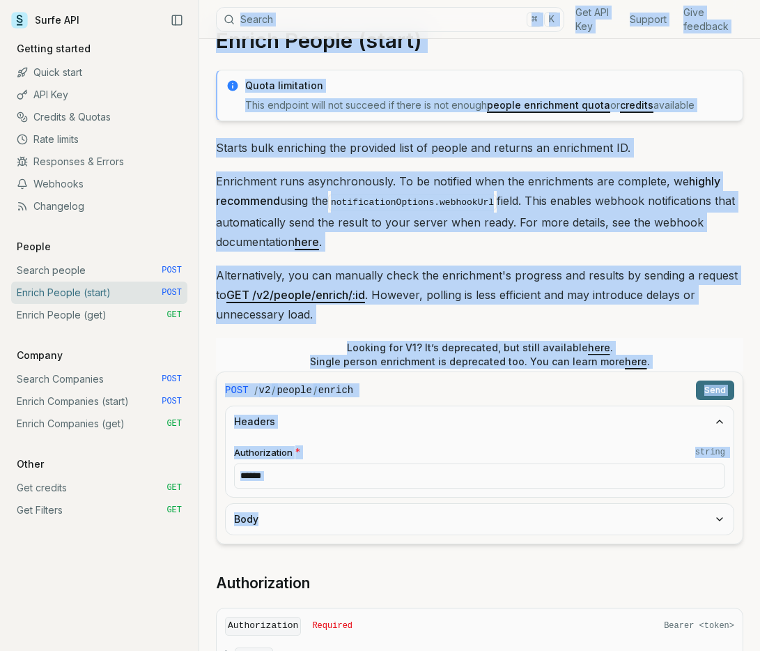
drag, startPoint x: 205, startPoint y: 366, endPoint x: 448, endPoint y: 538, distance: 297.4
click at [442, 521] on button "Body" at bounding box center [480, 519] width 508 height 31
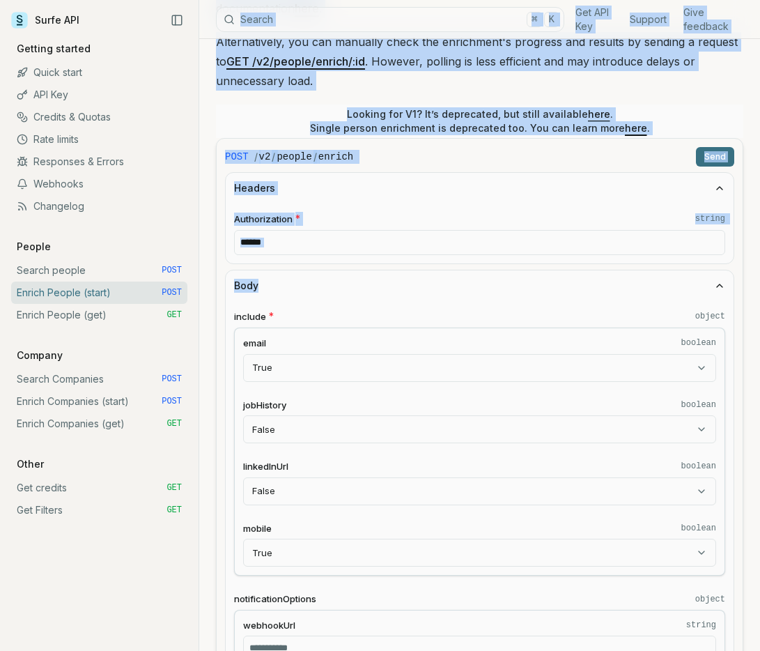
scroll to position [297, 0]
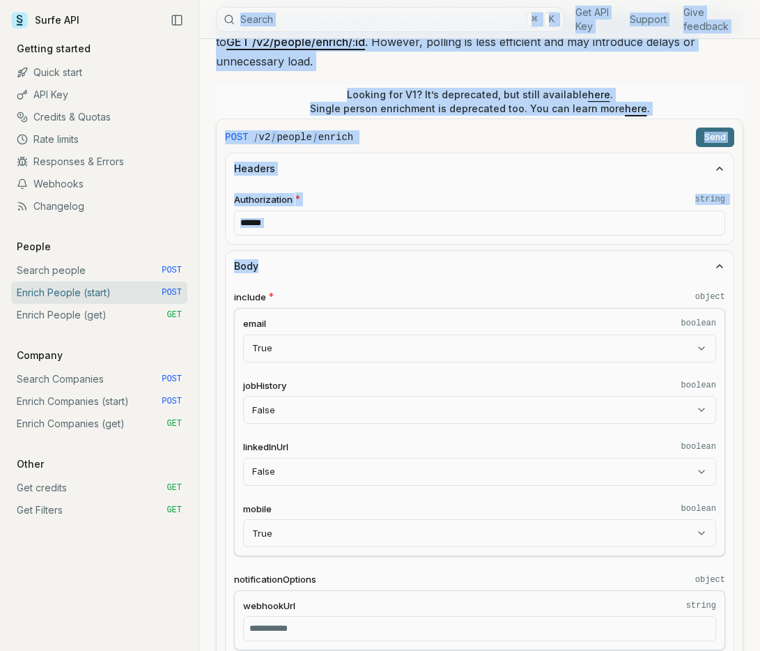
click at [225, 156] on div "Headers Authorization * string ******" at bounding box center [479, 199] width 509 height 92
click at [216, 131] on form "POST / v2 / people / [PERSON_NAME] Headers Authorization * string ****** Body i…" at bounding box center [479, 431] width 527 height 626
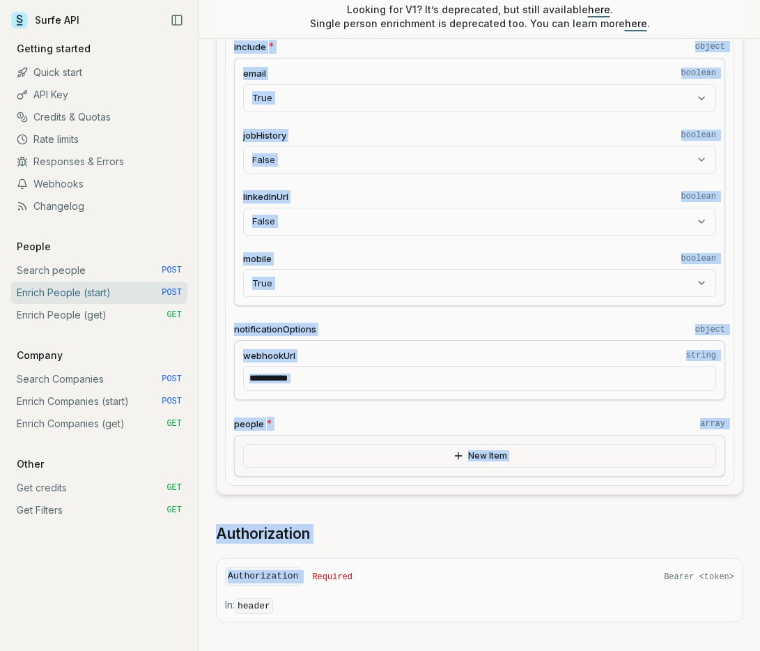
scroll to position [558, 0]
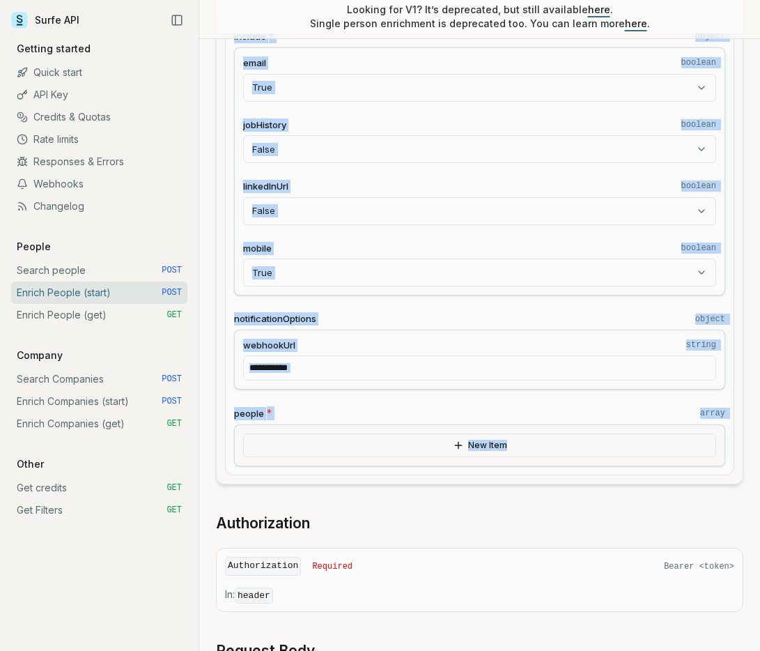
drag, startPoint x: 219, startPoint y: 138, endPoint x: 414, endPoint y: 482, distance: 395.5
click at [414, 482] on form "POST / v2 / people / [PERSON_NAME] Headers Authorization * string ****** Body i…" at bounding box center [479, 171] width 527 height 626
copy form "POST / v2 / people / enrich Send Headers Authorization * string Body include * …"
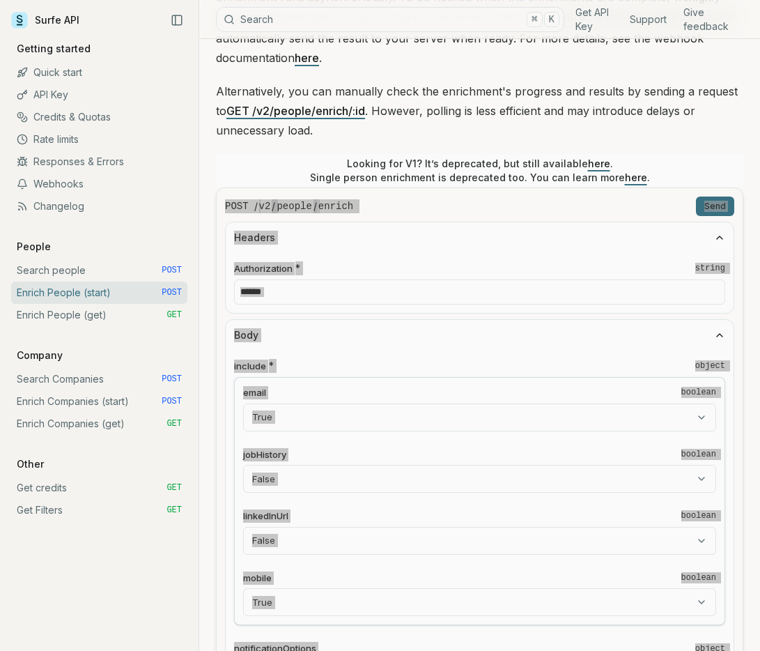
scroll to position [227, 0]
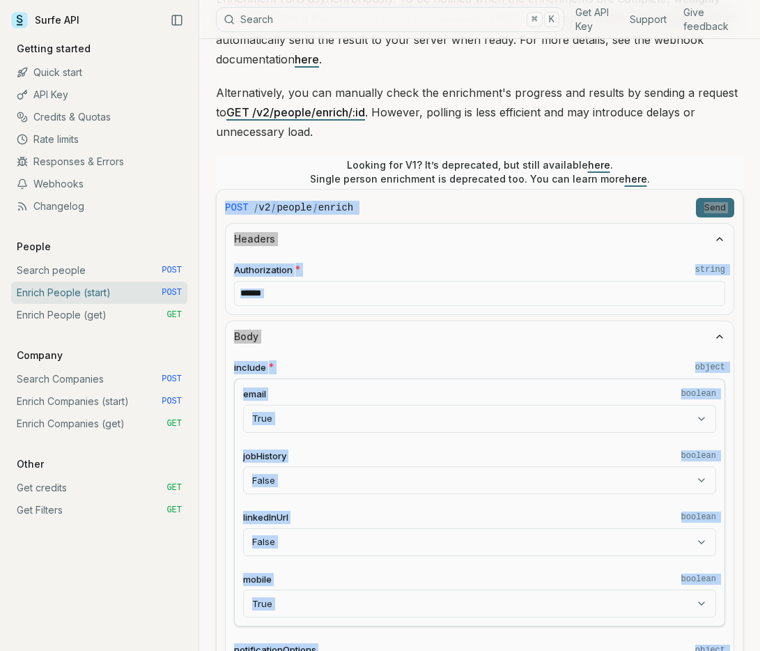
click at [285, 286] on input "******" at bounding box center [479, 293] width 491 height 25
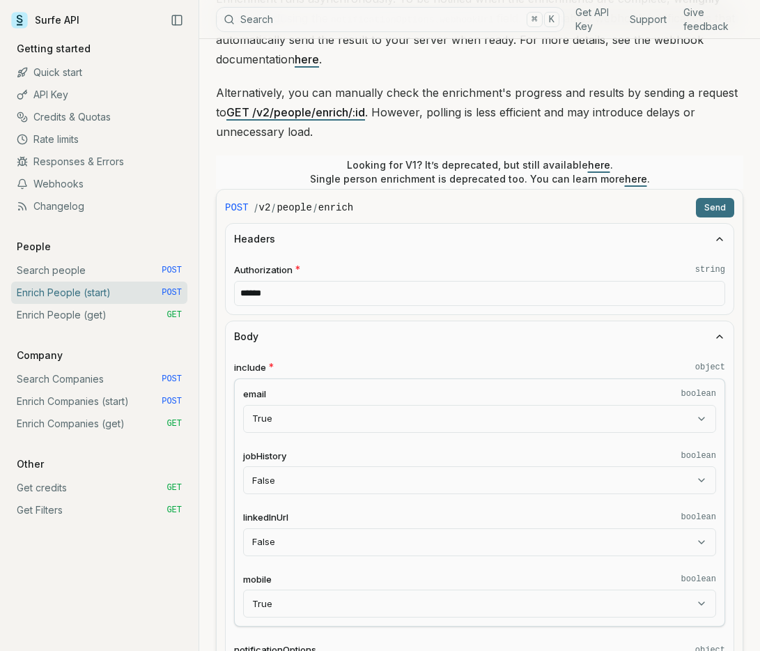
click at [284, 290] on input "******" at bounding box center [479, 293] width 491 height 25
paste input "**********"
drag, startPoint x: 304, startPoint y: 293, endPoint x: 235, endPoint y: 294, distance: 69.0
click at [235, 294] on input "**********" at bounding box center [479, 293] width 491 height 25
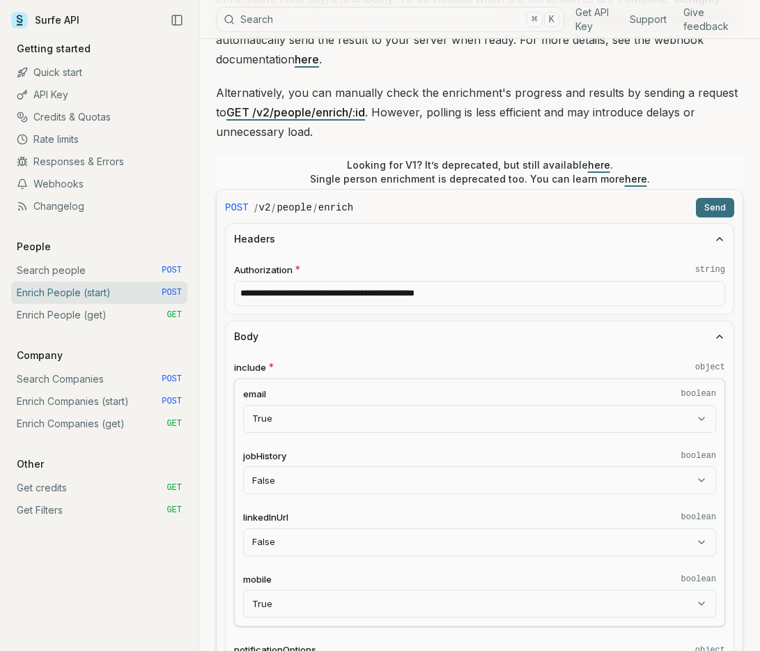
type input "**********"
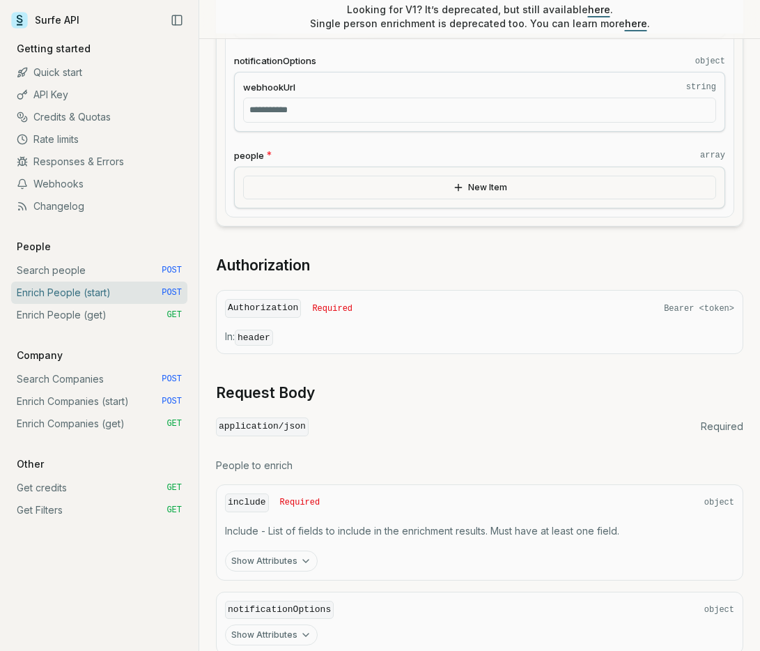
scroll to position [881, 0]
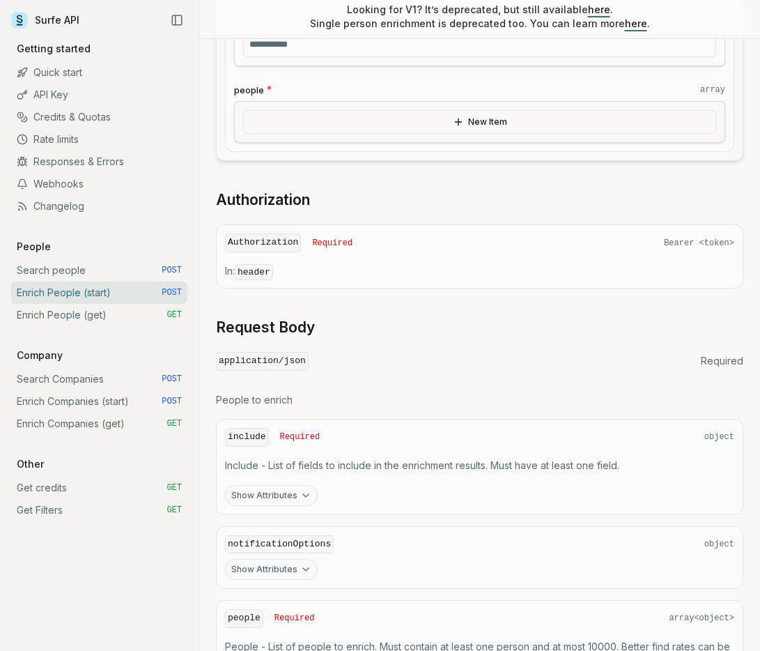
click at [124, 327] on div "Get API Key Support Give feedback Getting started Quick start API Key Credits &…" at bounding box center [99, 281] width 176 height 479
click at [128, 319] on link "Enrich People (get) GET" at bounding box center [99, 315] width 176 height 22
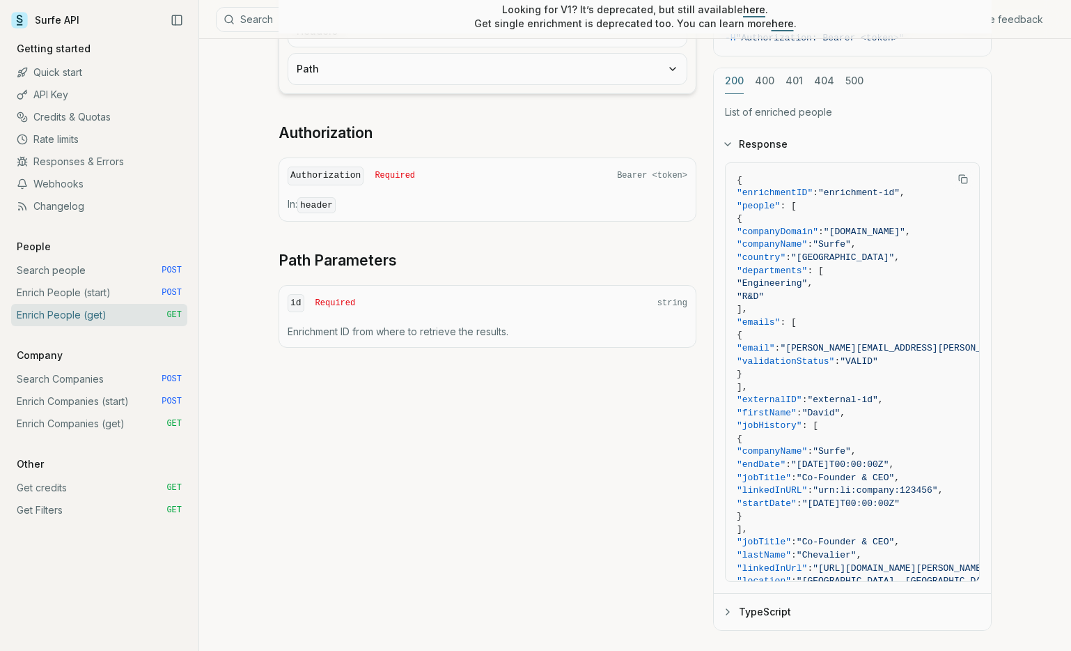
scroll to position [451, 0]
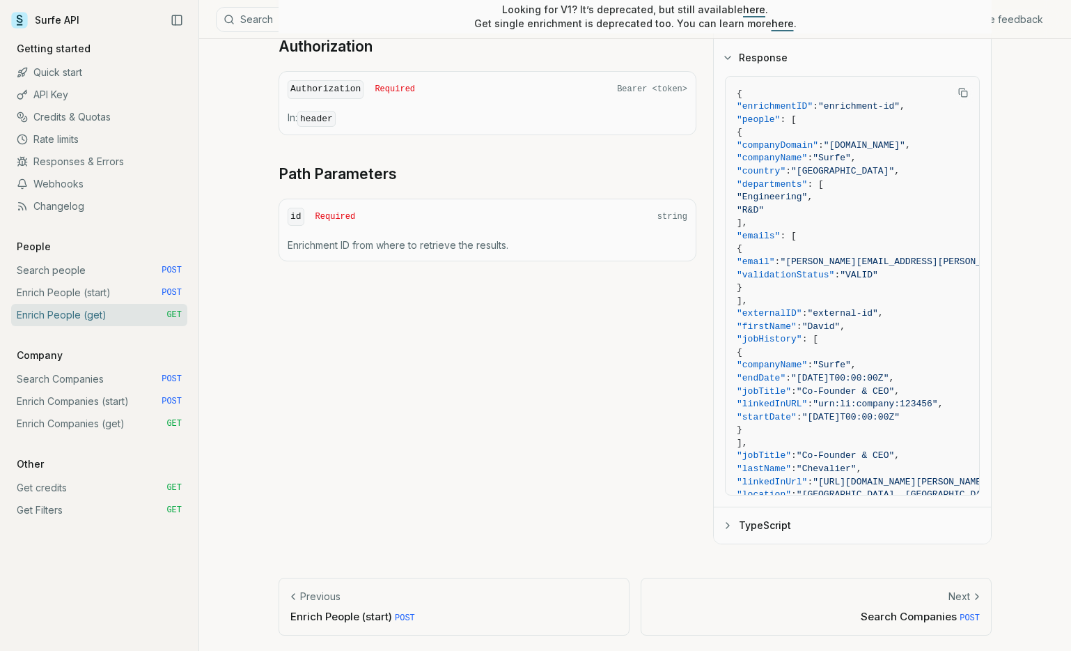
click at [105, 283] on link "Enrich People (start) POST" at bounding box center [99, 292] width 176 height 22
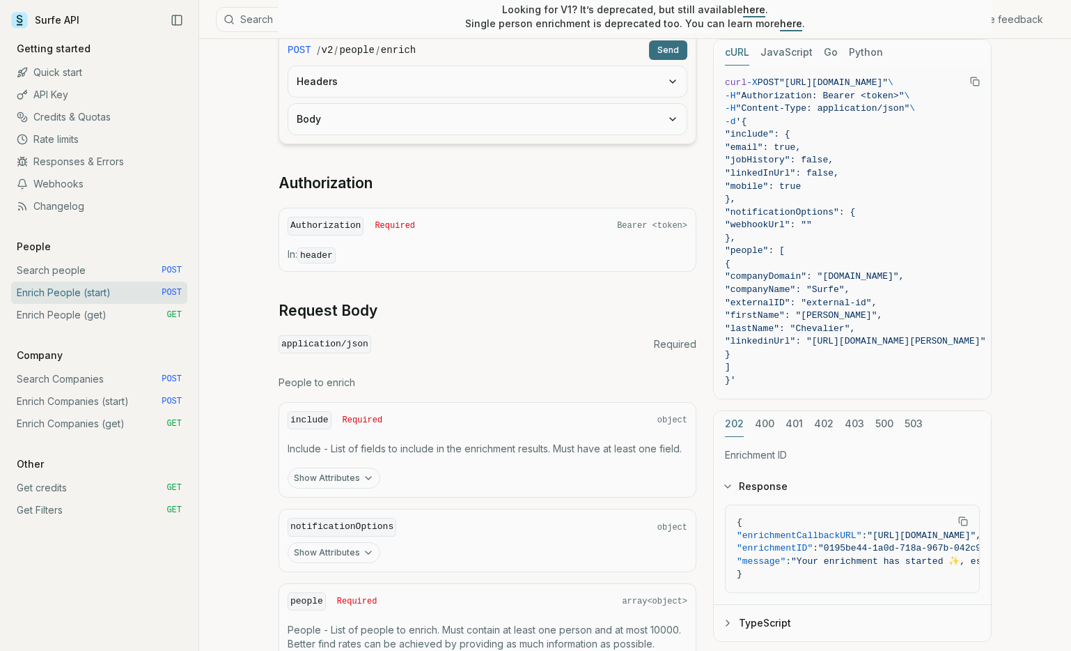
click at [458, 449] on p "Include - List of fields to include in the enrichment results. Must have at lea…" at bounding box center [488, 449] width 400 height 14
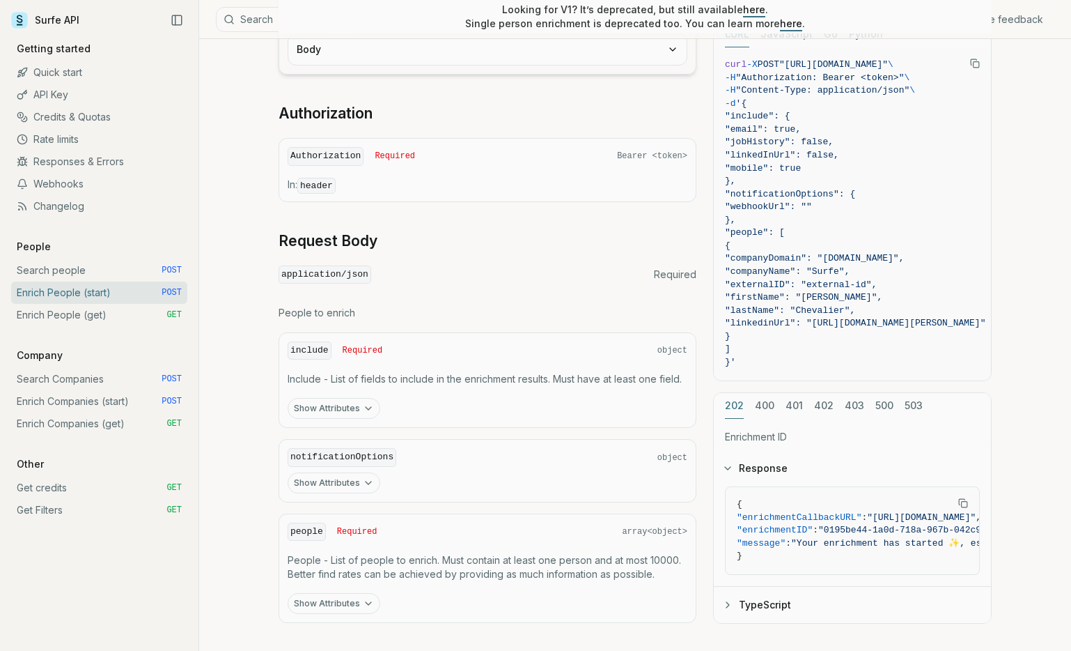
scroll to position [414, 0]
click at [426, 378] on p "Include - List of fields to include in the enrichment results. Must have at lea…" at bounding box center [488, 380] width 400 height 14
click at [349, 413] on button "Show Attributes" at bounding box center [334, 408] width 93 height 21
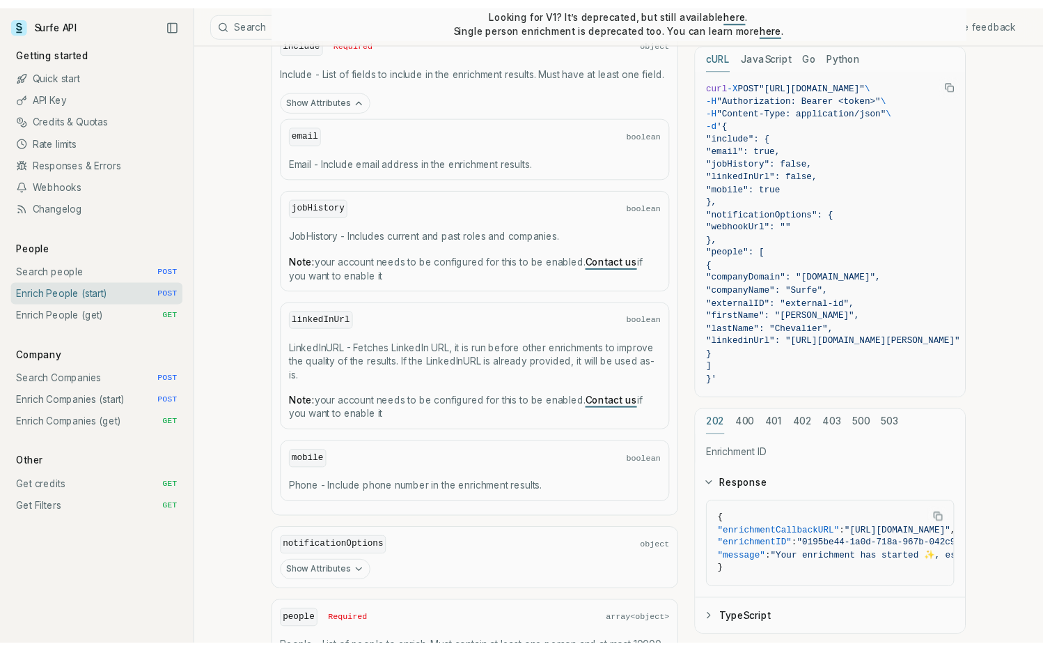
scroll to position [717, 0]
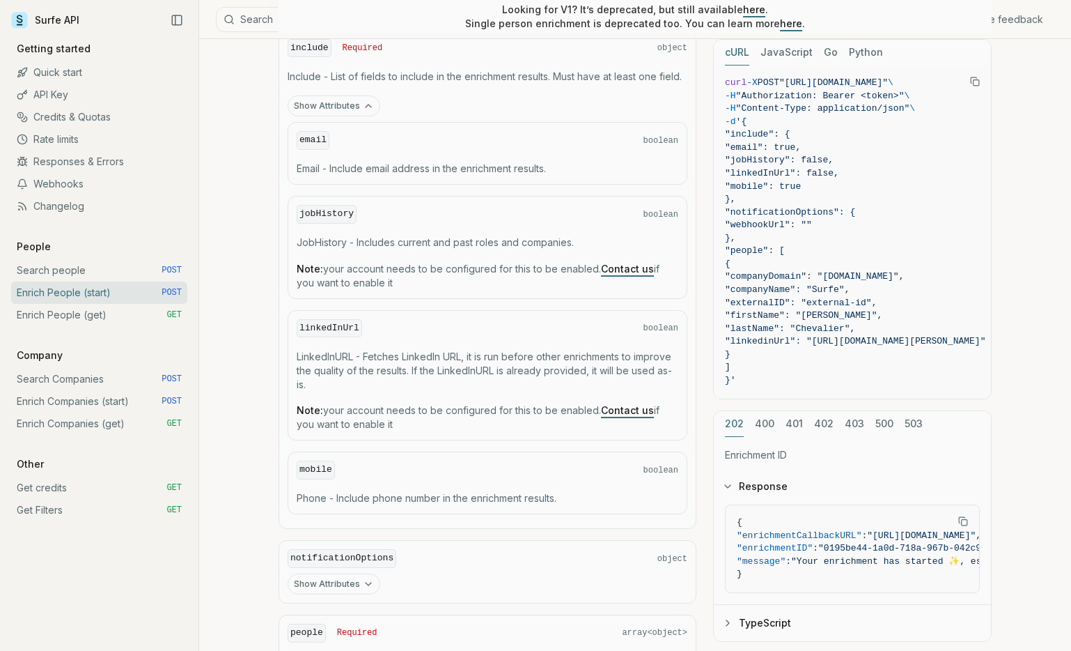
drag, startPoint x: 424, startPoint y: 295, endPoint x: 290, endPoint y: 204, distance: 162.5
click at [290, 205] on div "jobHistory boolean JobHistory - Includes current and past roles and companies. …" at bounding box center [488, 247] width 400 height 103
click at [366, 240] on p "JobHistory - Includes current and past roles and companies." at bounding box center [488, 242] width 382 height 14
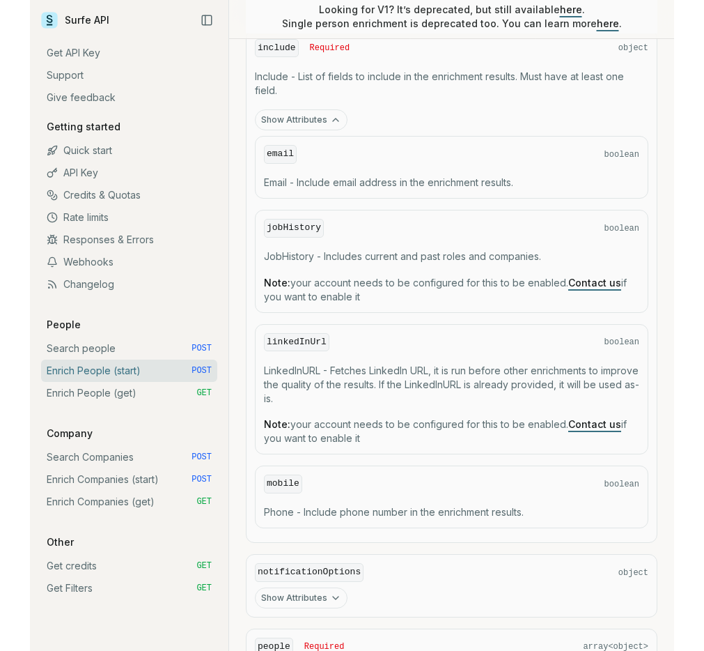
scroll to position [756, 0]
